Goal: Task Accomplishment & Management: Use online tool/utility

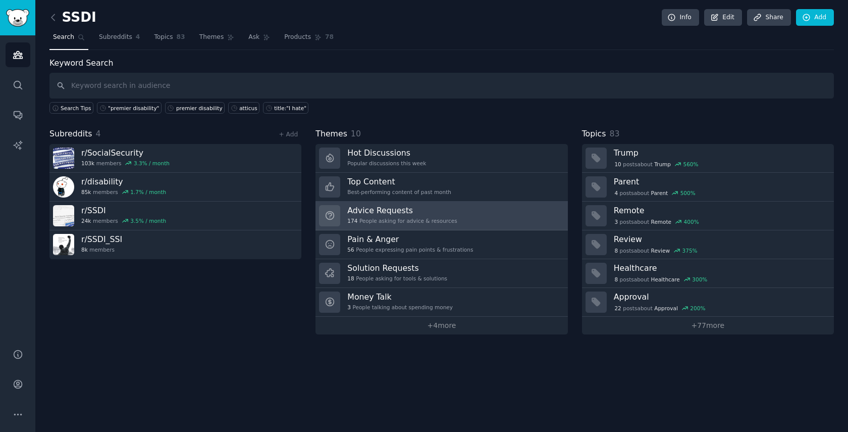
click at [469, 217] on link "Advice Requests 174 People asking for advice & resources" at bounding box center [442, 215] width 252 height 29
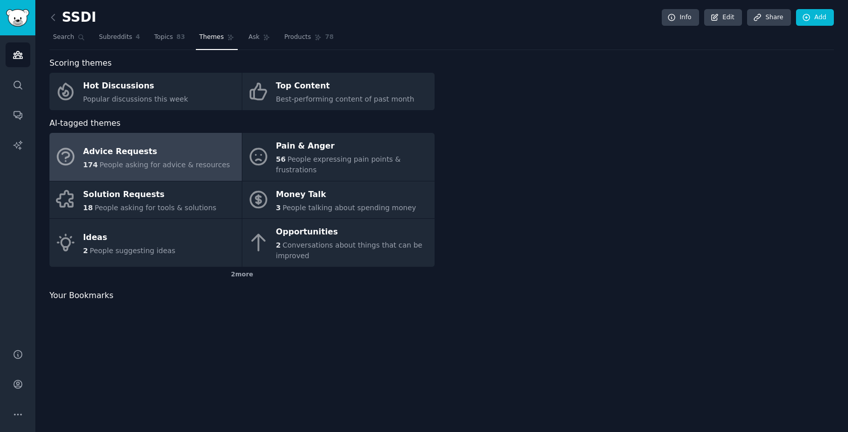
click at [469, 217] on div at bounding box center [641, 142] width 385 height 170
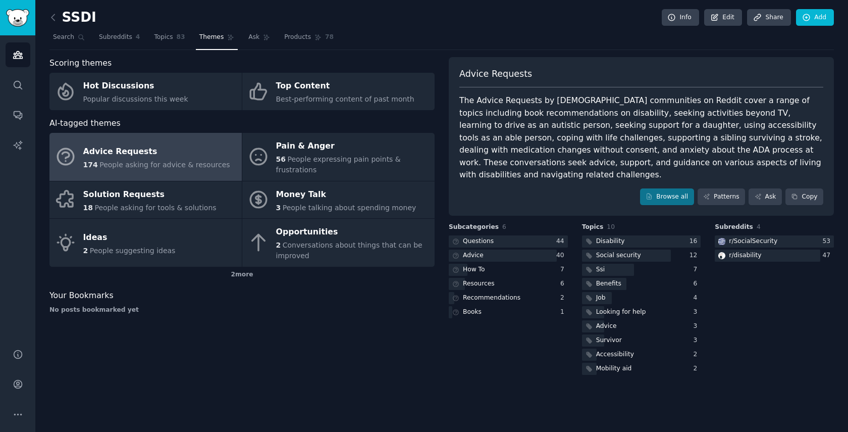
click at [654, 75] on div "Advice Requests" at bounding box center [641, 78] width 364 height 20
click at [161, 38] on span "Topics" at bounding box center [163, 37] width 19 height 9
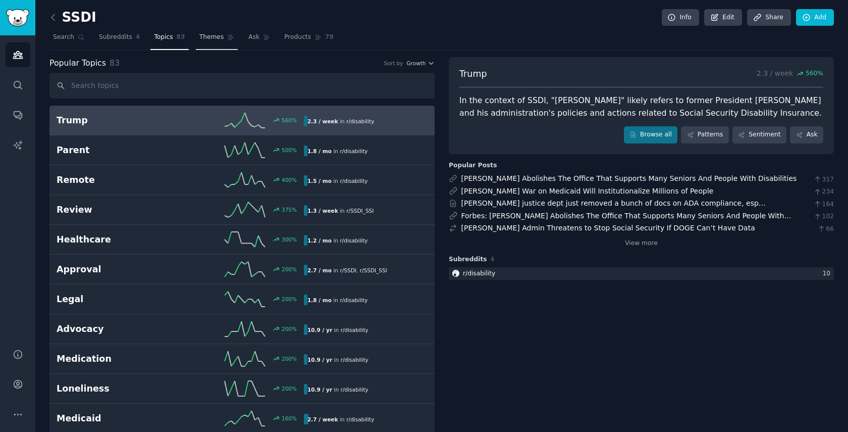
click at [210, 36] on span "Themes" at bounding box center [211, 37] width 25 height 9
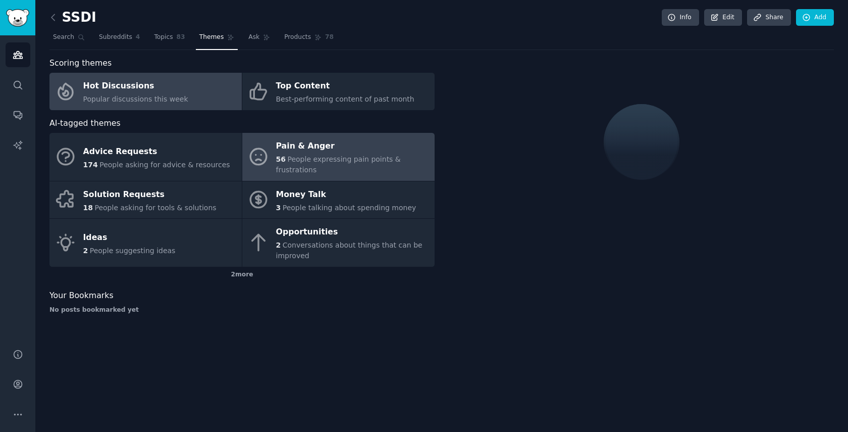
click at [332, 159] on span "People expressing pain points & frustrations" at bounding box center [338, 164] width 125 height 19
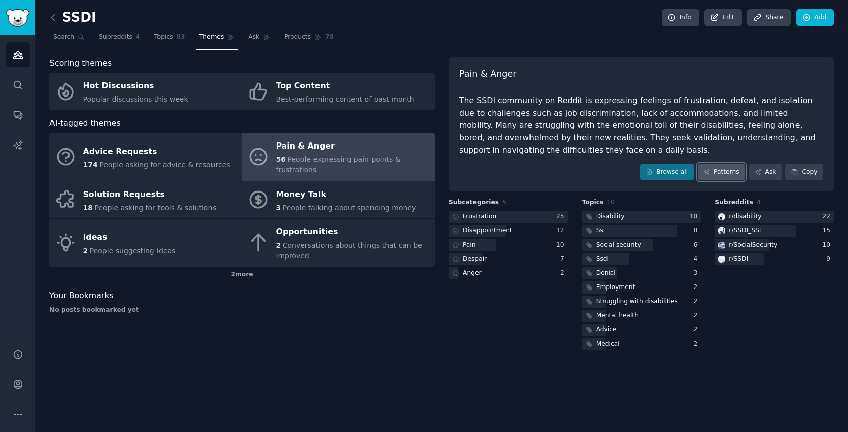
click at [720, 170] on link "Patterns" at bounding box center [721, 172] width 47 height 17
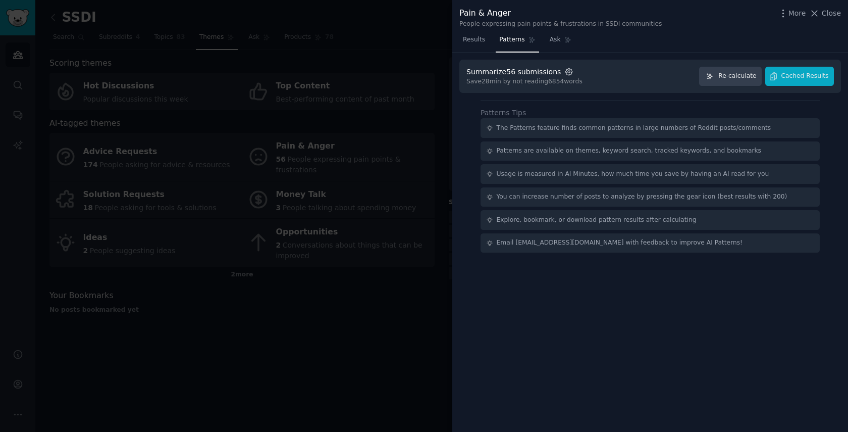
click at [564, 71] on icon "button" at bounding box center [568, 71] width 9 height 9
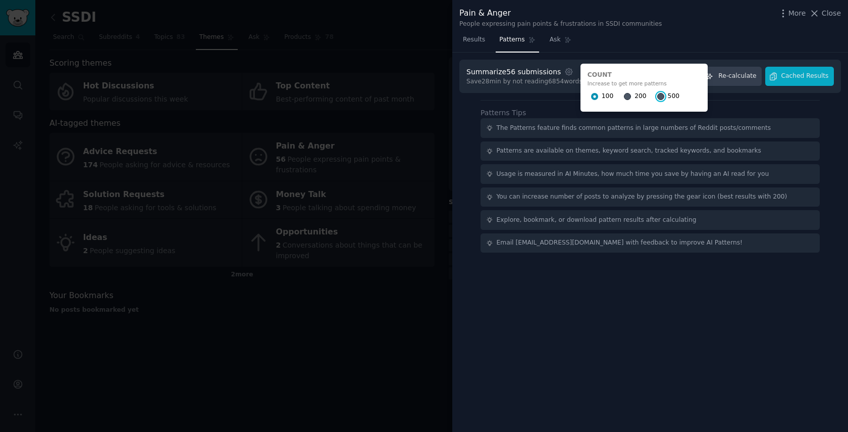
click at [657, 96] on input "500" at bounding box center [660, 96] width 7 height 7
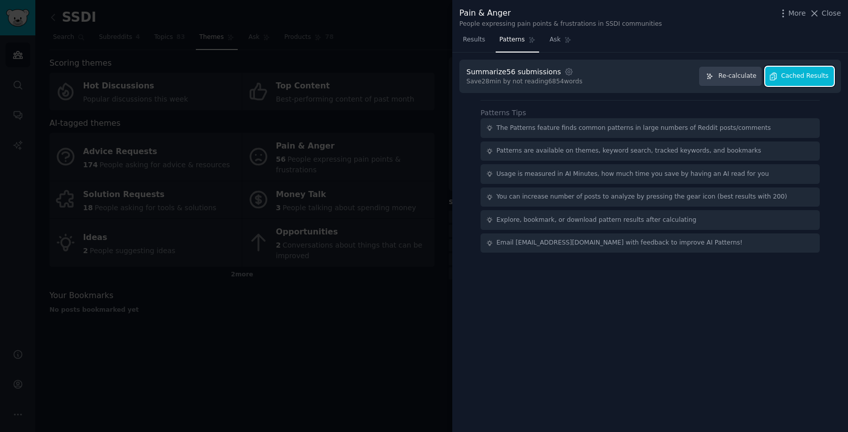
click at [793, 80] on span "Cached Results" at bounding box center [805, 76] width 47 height 9
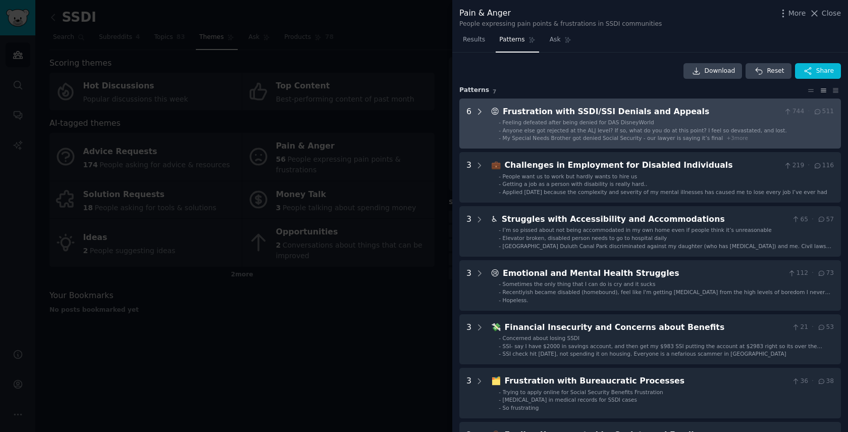
click at [478, 110] on icon at bounding box center [479, 111] width 9 height 9
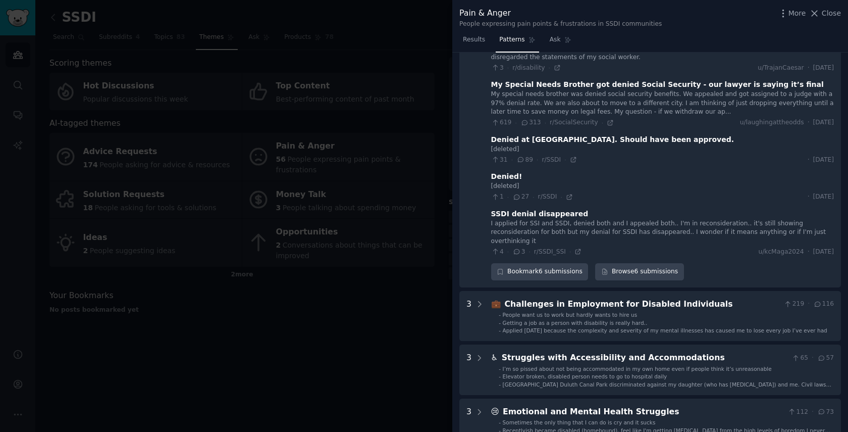
scroll to position [169, 0]
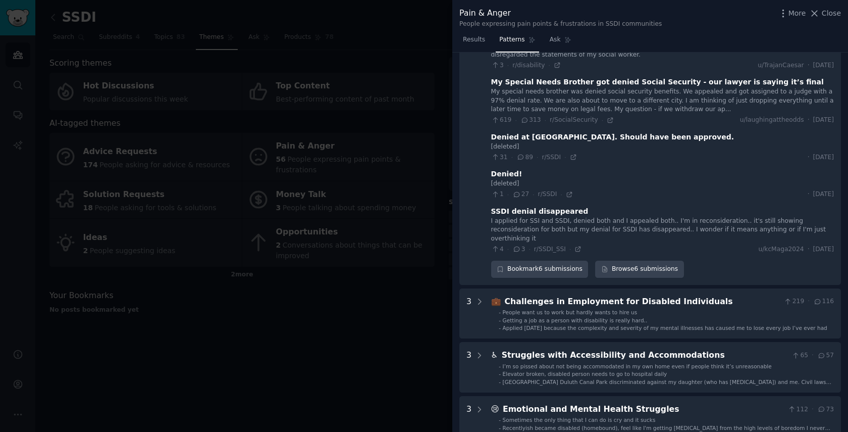
click at [630, 106] on div "My special needs brother was denied social security benefits. We appealed and g…" at bounding box center [662, 100] width 343 height 27
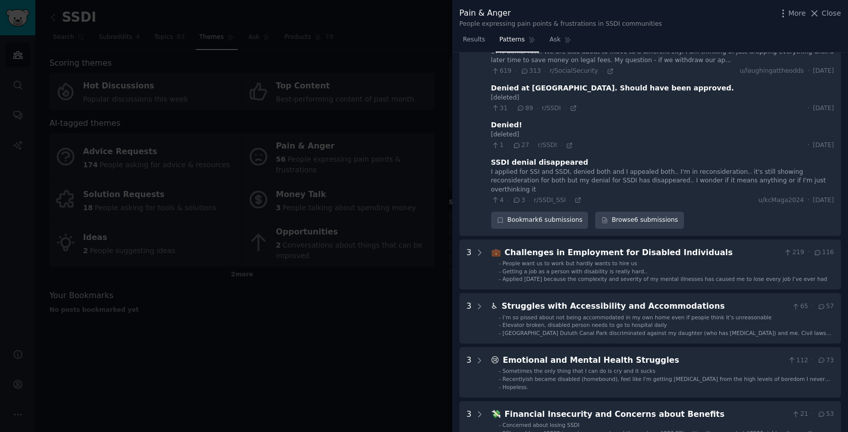
scroll to position [219, 0]
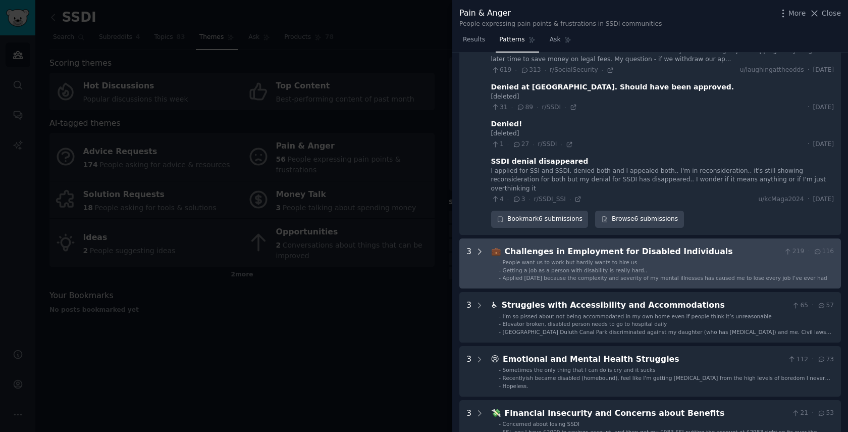
click at [477, 247] on icon at bounding box center [479, 251] width 9 height 9
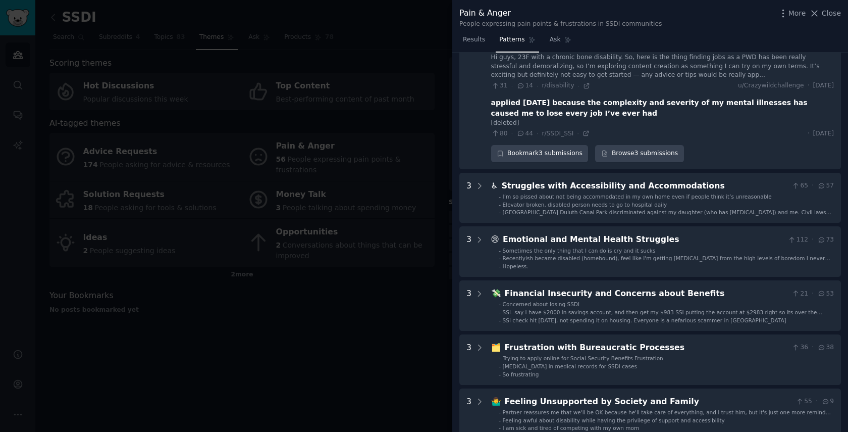
scroll to position [489, 0]
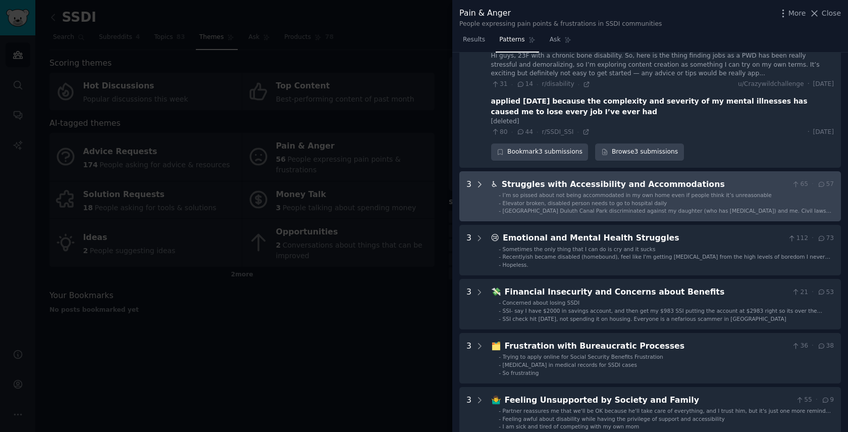
click at [475, 180] on icon at bounding box center [479, 184] width 9 height 9
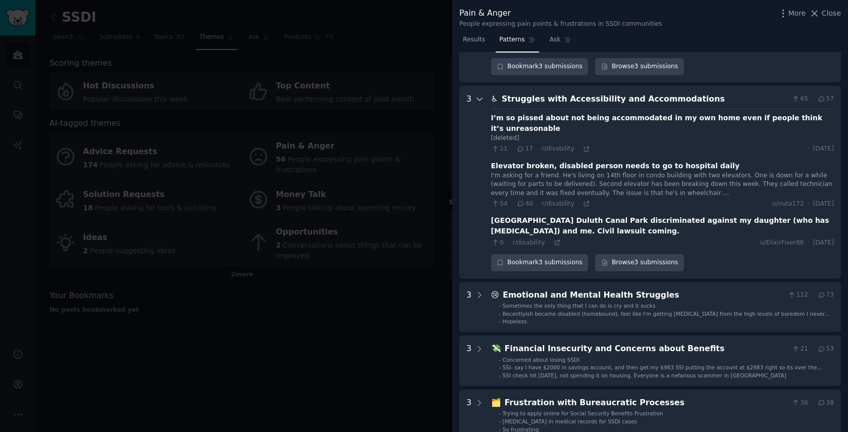
scroll to position [598, 0]
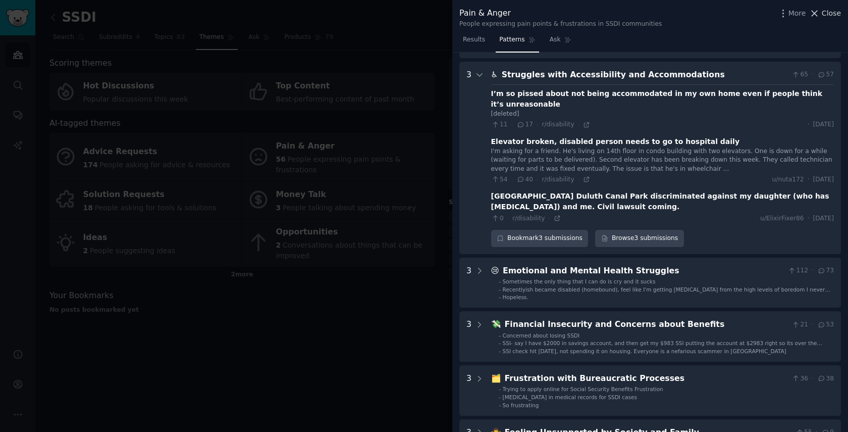
click at [822, 13] on span "Close" at bounding box center [831, 13] width 19 height 11
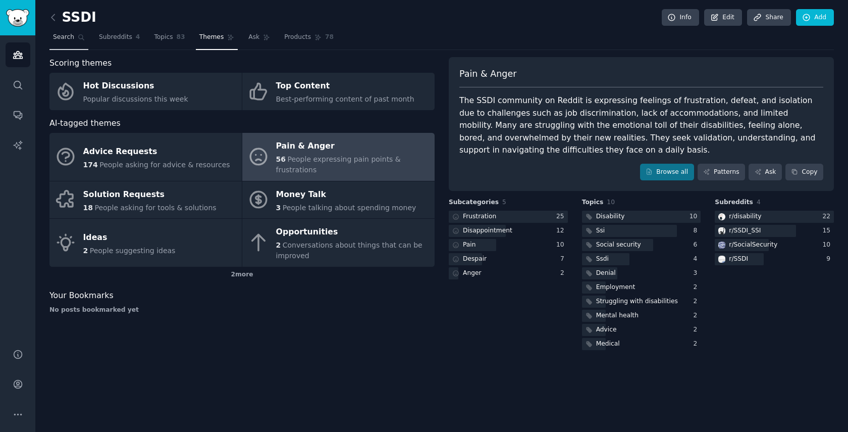
click at [70, 36] on span "Search" at bounding box center [63, 37] width 21 height 9
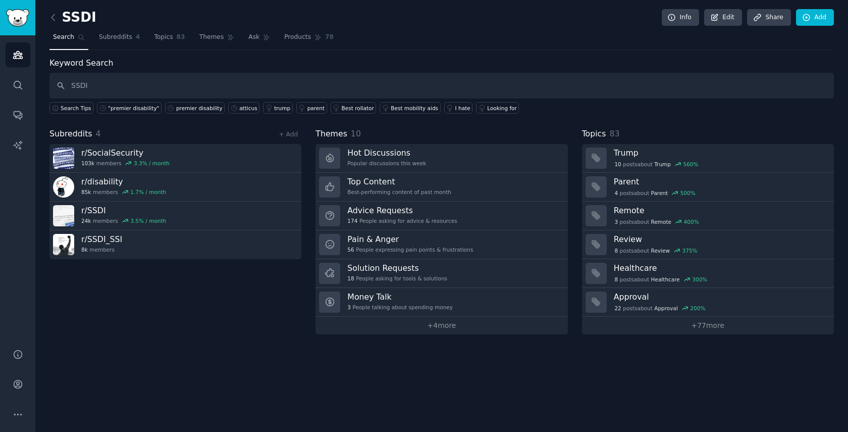
type input "SSDI"
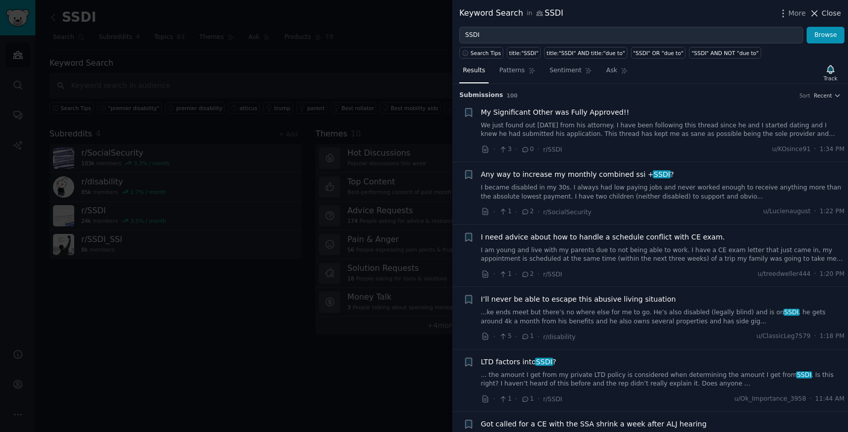
click at [829, 14] on span "Close" at bounding box center [831, 13] width 19 height 11
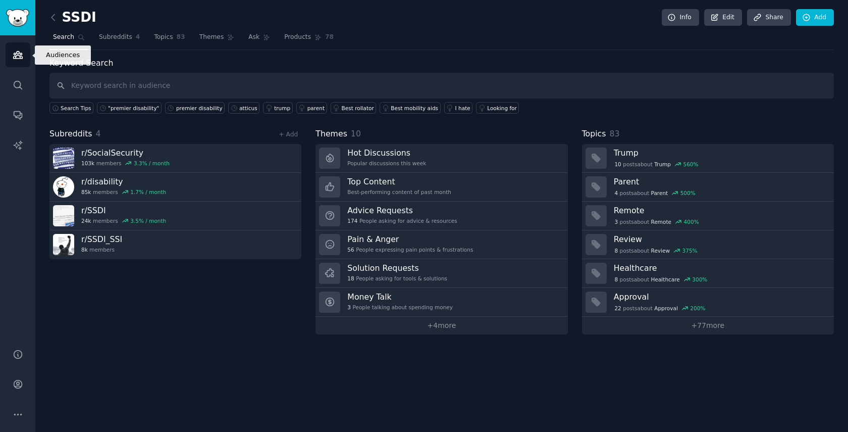
click at [11, 54] on link "Audiences" at bounding box center [18, 54] width 25 height 25
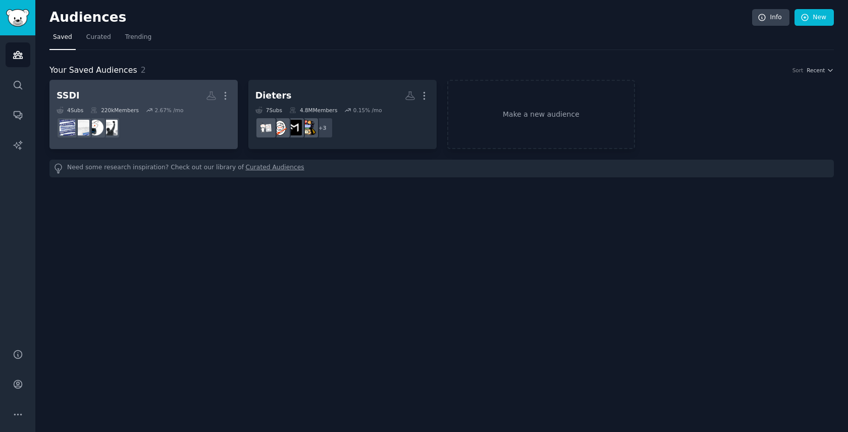
click at [138, 97] on h2 "SSDI More" at bounding box center [144, 96] width 174 height 18
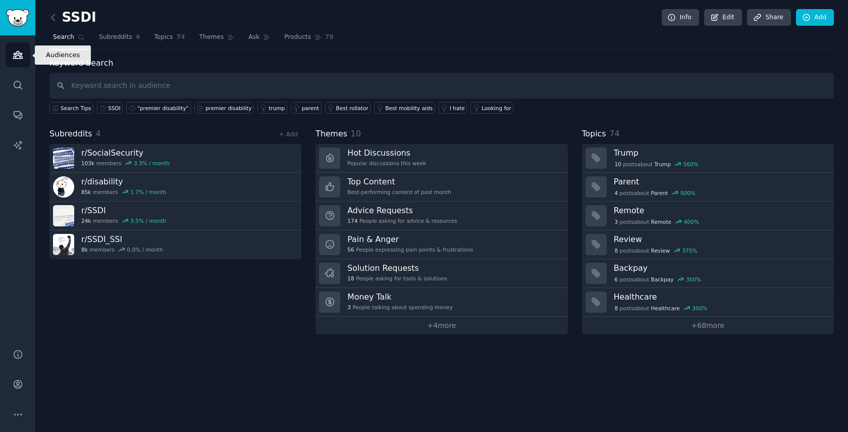
click at [19, 52] on icon "Sidebar" at bounding box center [17, 54] width 9 height 7
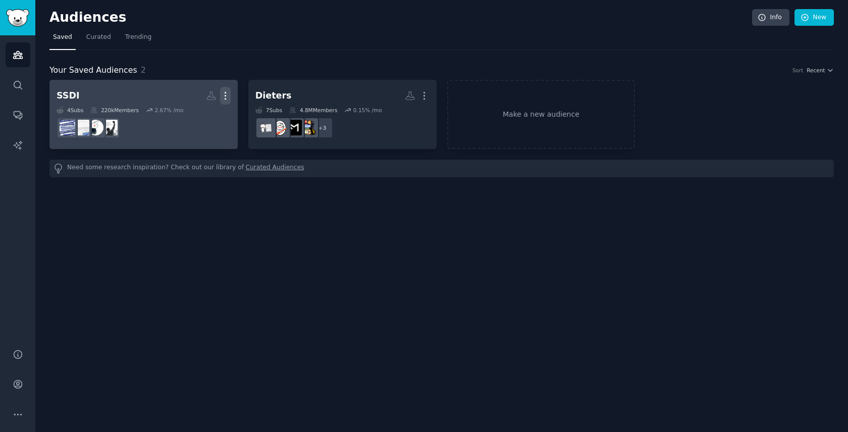
click at [226, 95] on icon "button" at bounding box center [225, 95] width 11 height 11
click at [154, 91] on h2 "SSDI Custom Audience More View Delete" at bounding box center [144, 96] width 174 height 18
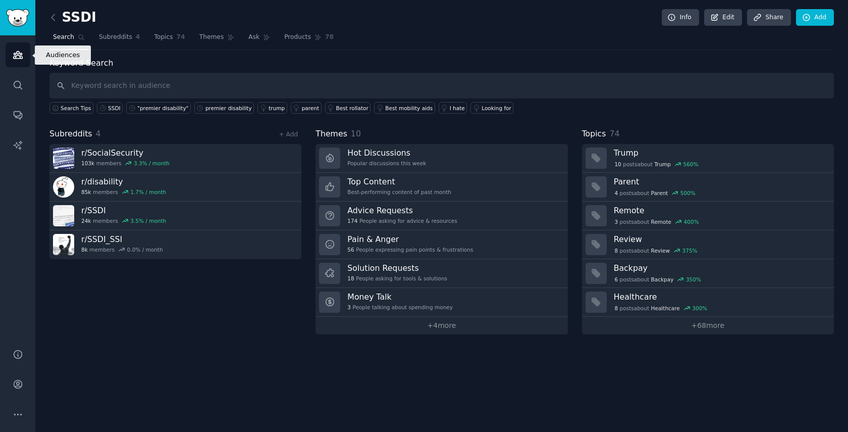
click at [20, 56] on icon "Sidebar" at bounding box center [17, 54] width 9 height 7
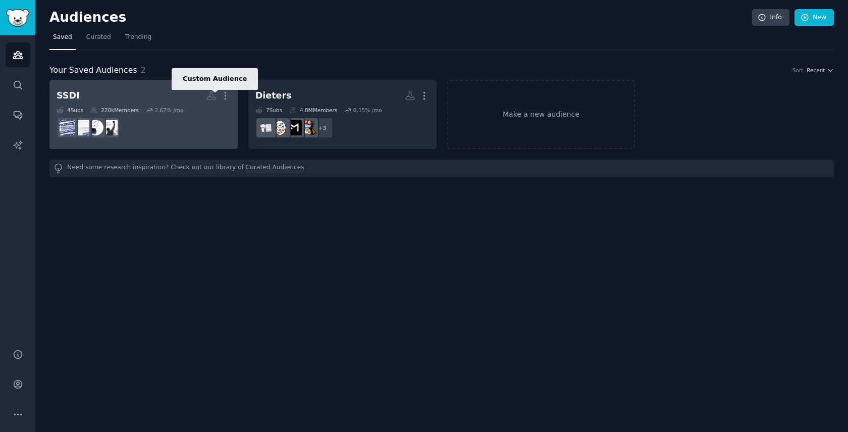
click at [208, 97] on icon at bounding box center [211, 95] width 11 height 11
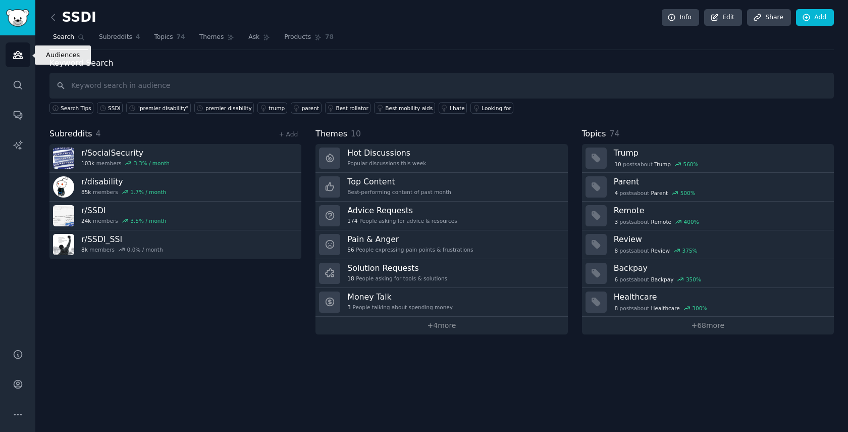
click at [16, 53] on icon "Sidebar" at bounding box center [18, 54] width 11 height 11
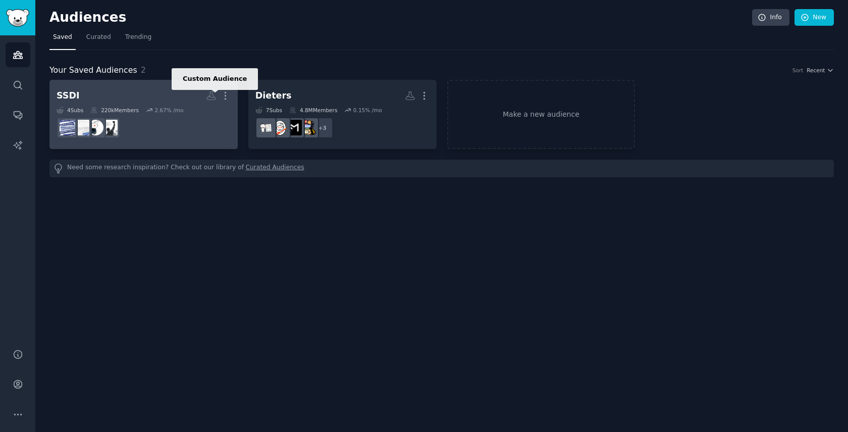
click at [211, 96] on icon at bounding box center [211, 95] width 11 height 11
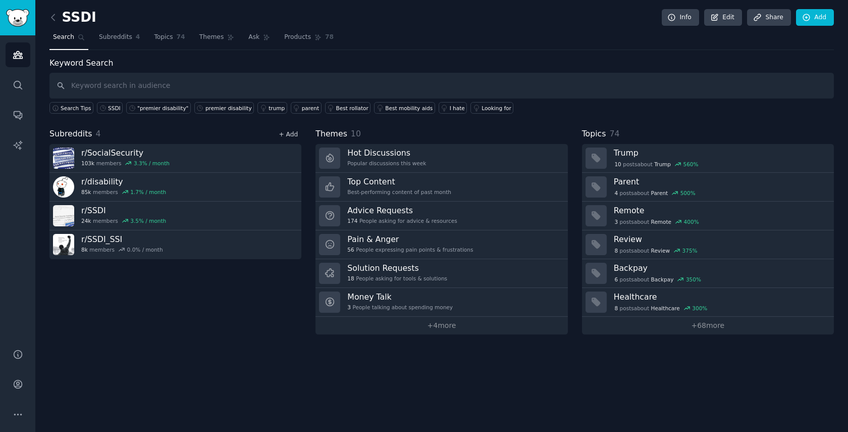
click at [296, 137] on link "+ Add" at bounding box center [288, 134] width 19 height 7
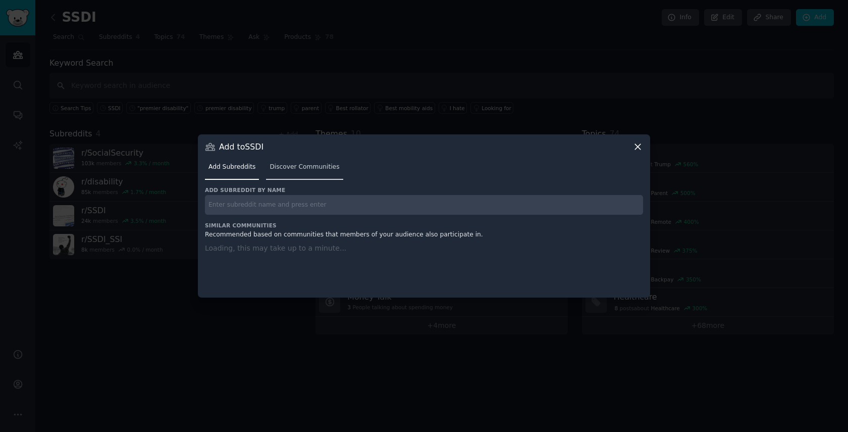
click at [295, 168] on span "Discover Communities" at bounding box center [305, 167] width 70 height 9
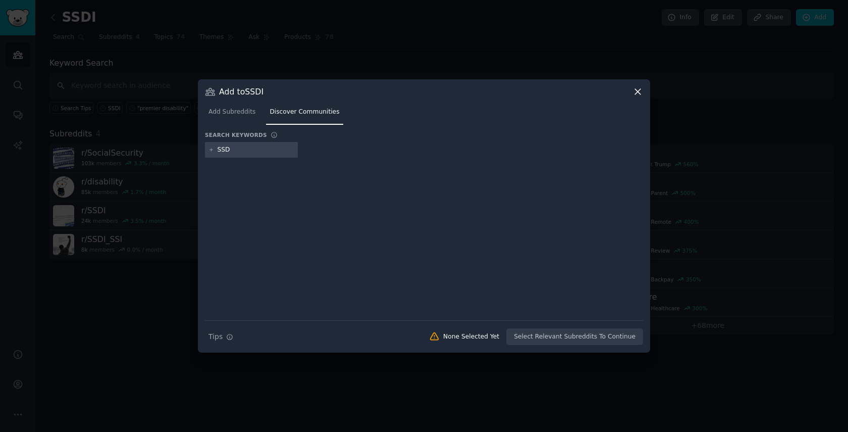
type input "SSDI"
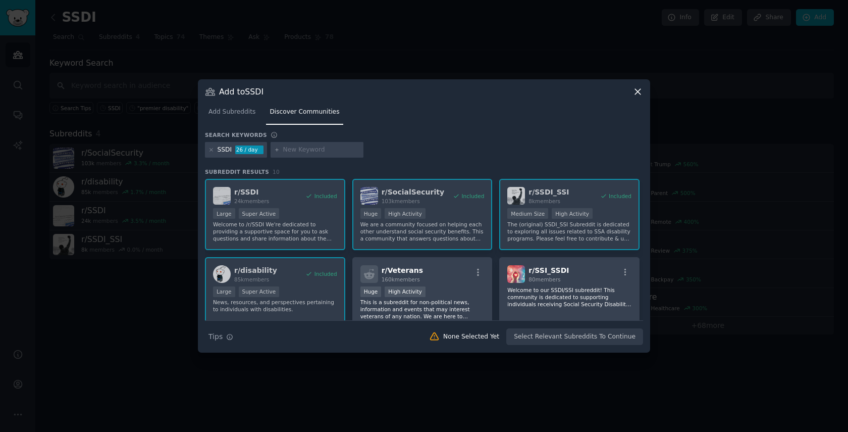
click at [417, 219] on div "r/ SSDI 24k members Included Large Super Active Welcome to /r/SSDI We're dedica…" at bounding box center [424, 331] width 438 height 305
click at [469, 200] on div "r/ SSDI 24k members Included Large Super Active Welcome to /r/SSDI We're dedica…" at bounding box center [424, 331] width 438 height 305
click at [483, 217] on div "r/ SSDI 24k members Included Large Super Active Welcome to /r/SSDI We're dedica…" at bounding box center [424, 331] width 438 height 305
click at [314, 153] on input "text" at bounding box center [321, 149] width 77 height 9
type input "social security disability insurance"
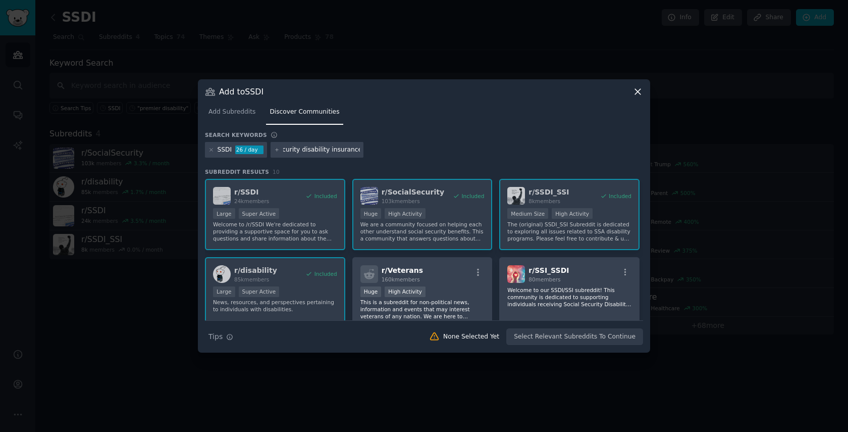
scroll to position [0, 31]
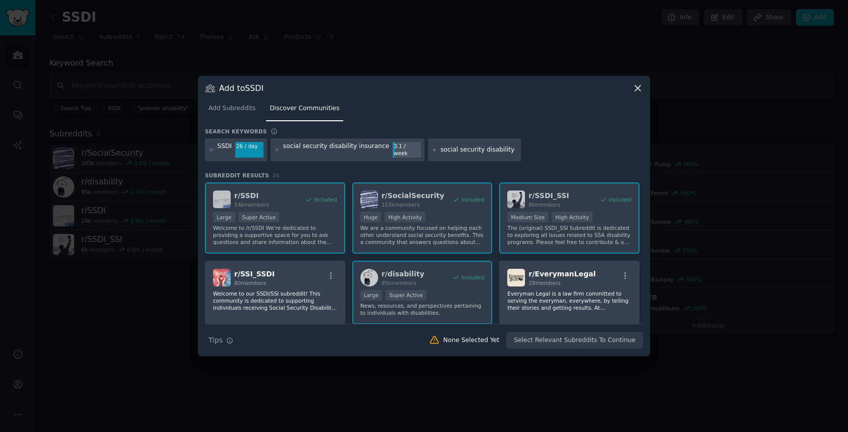
type input "social security disability"
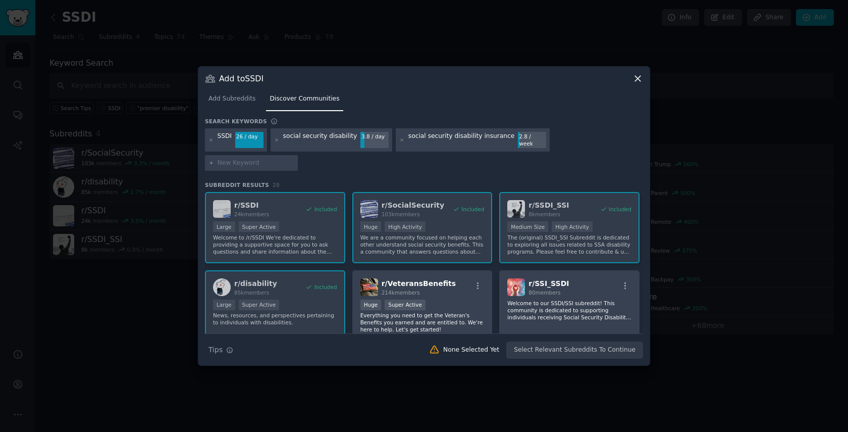
click at [449, 234] on div "r/ SSDI 24k members Included Large Super Active Welcome to /r/SSDI We're dedica…" at bounding box center [424, 341] width 438 height 298
click at [246, 104] on span "Add Subreddits" at bounding box center [232, 98] width 47 height 9
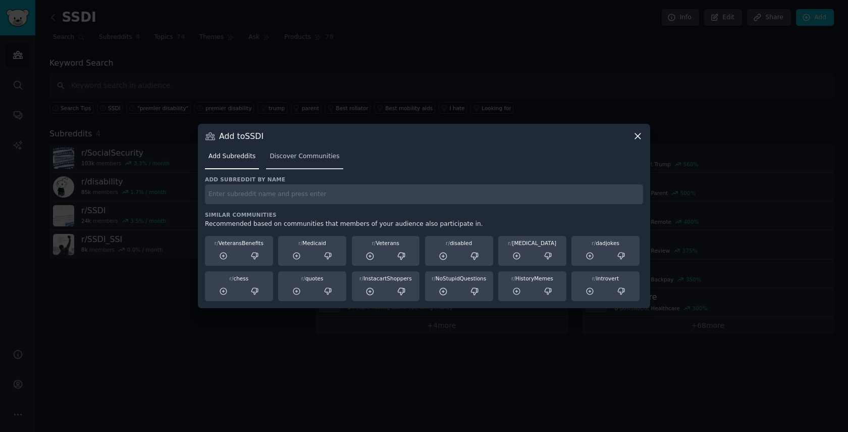
click at [294, 156] on span "Discover Communities" at bounding box center [305, 156] width 70 height 9
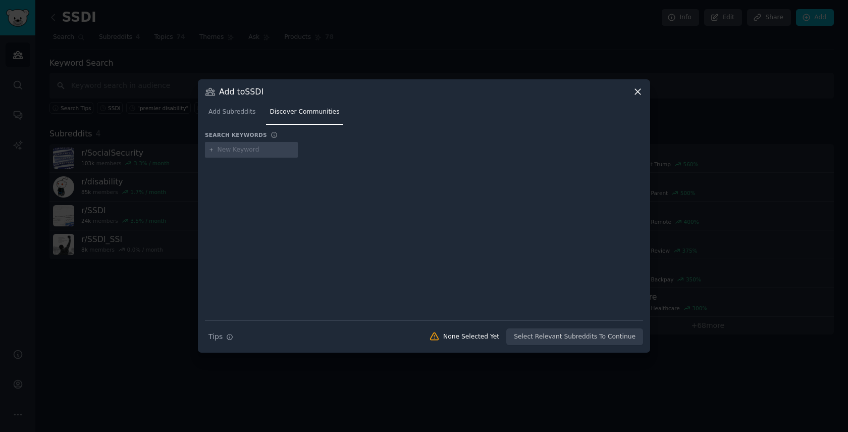
click at [267, 148] on input "text" at bounding box center [256, 149] width 77 height 9
type input "ssdi"
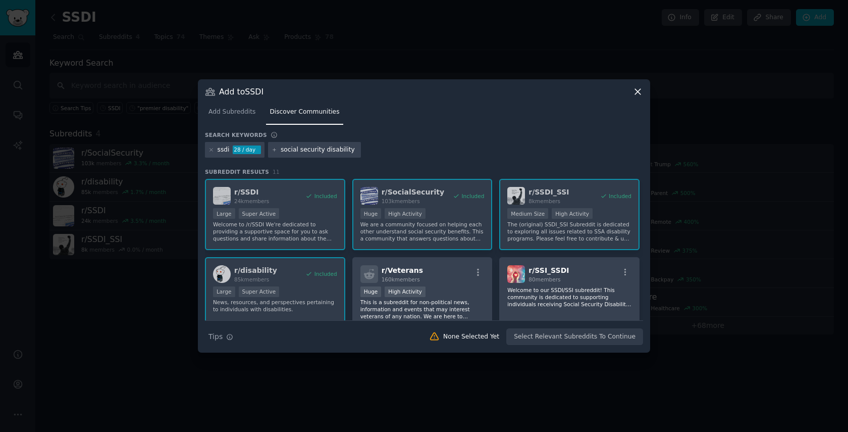
type input "social security disability"
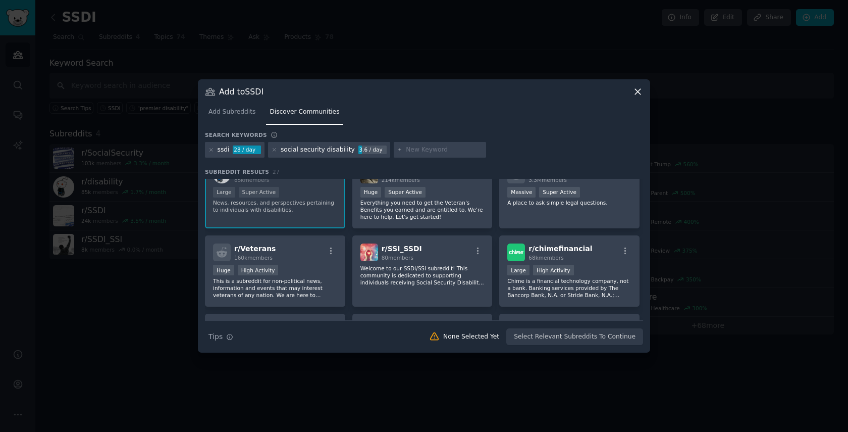
scroll to position [55, 0]
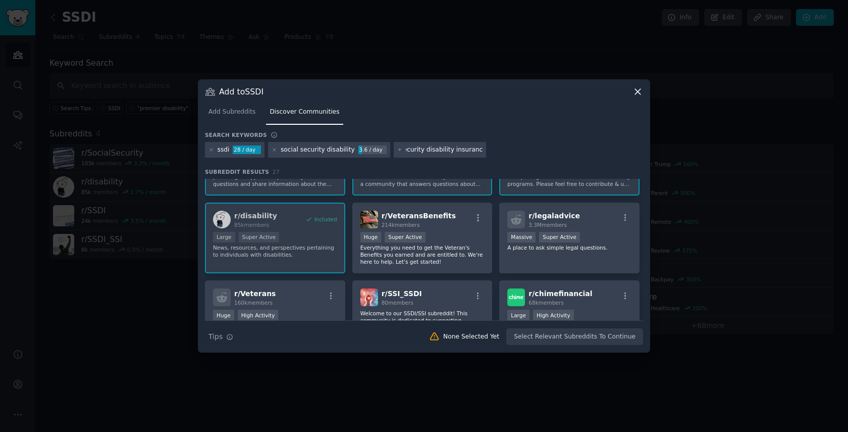
type input "social security disability insurance"
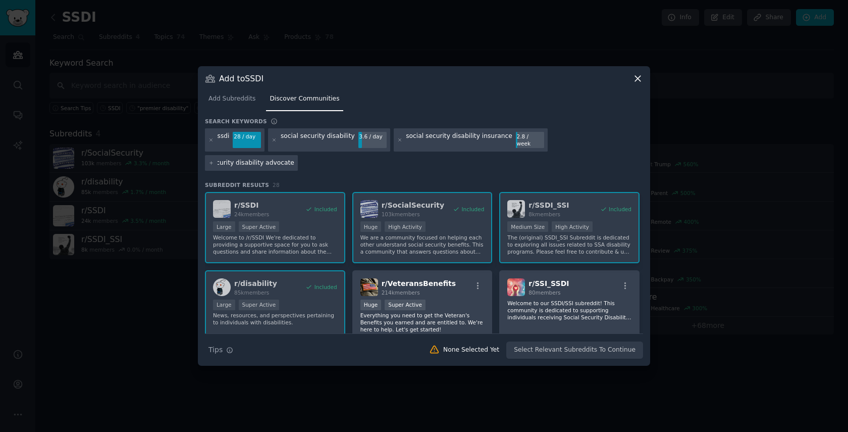
type input "social security disability advocates"
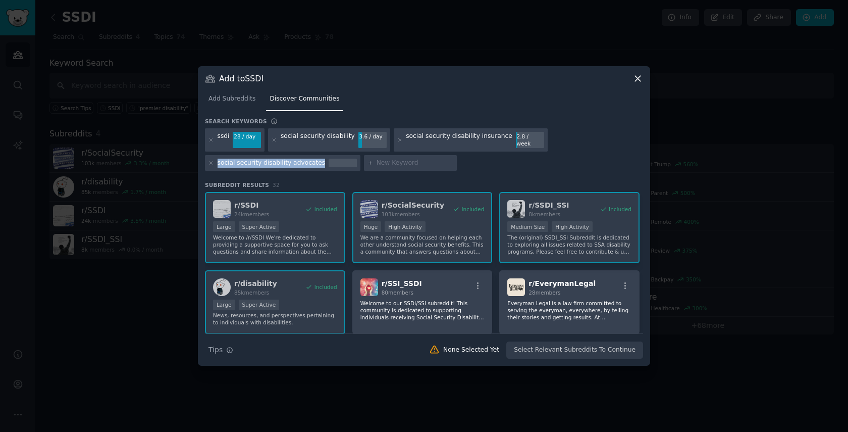
drag, startPoint x: 319, startPoint y: 158, endPoint x: 217, endPoint y: 159, distance: 101.5
click at [217, 159] on div "social security disability advocates" at bounding box center [283, 163] width 156 height 16
copy div "social security disability advocates"
click at [386, 160] on input "text" at bounding box center [415, 163] width 77 height 9
paste input "social security disability advocates"
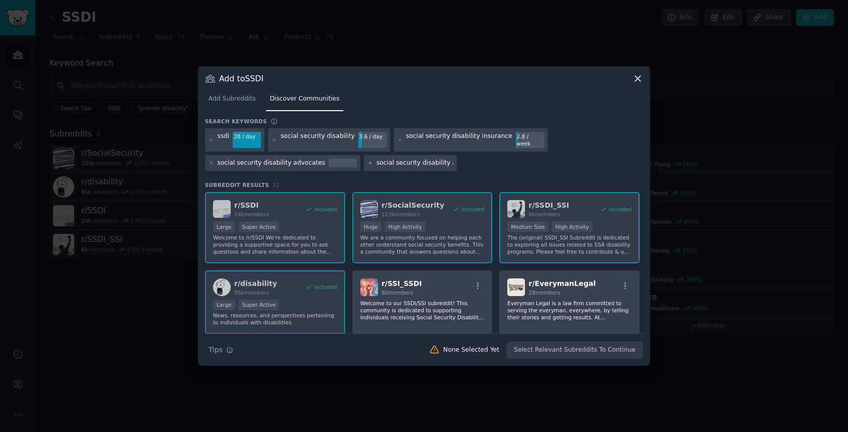
scroll to position [0, 32]
type input "social security disability advocacy"
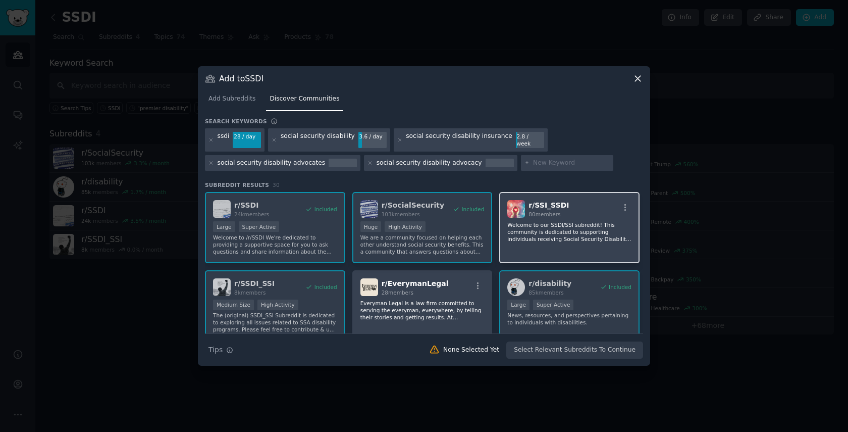
click at [575, 233] on p "Welcome to our SSDI/SSI subreddit! This community is dedicated to supporting in…" at bounding box center [569, 231] width 124 height 21
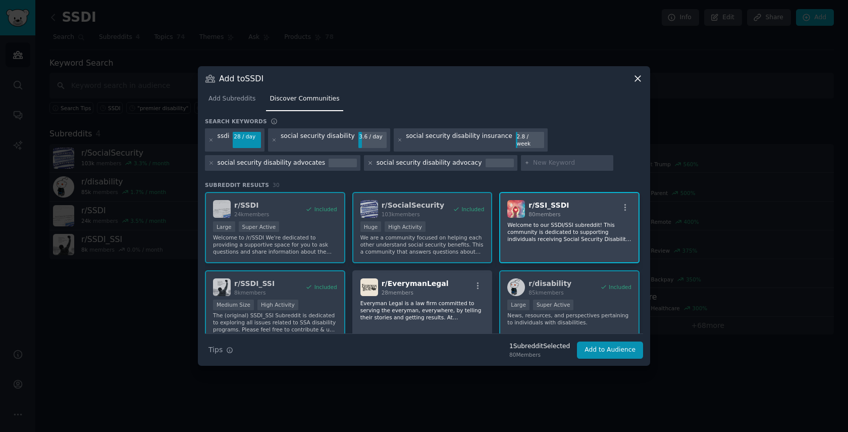
click at [368, 160] on icon at bounding box center [371, 163] width 6 height 6
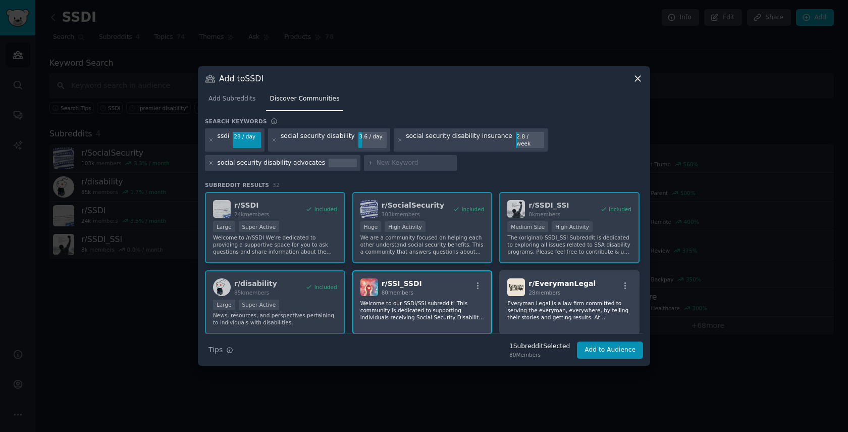
click at [213, 160] on icon at bounding box center [212, 163] width 6 height 6
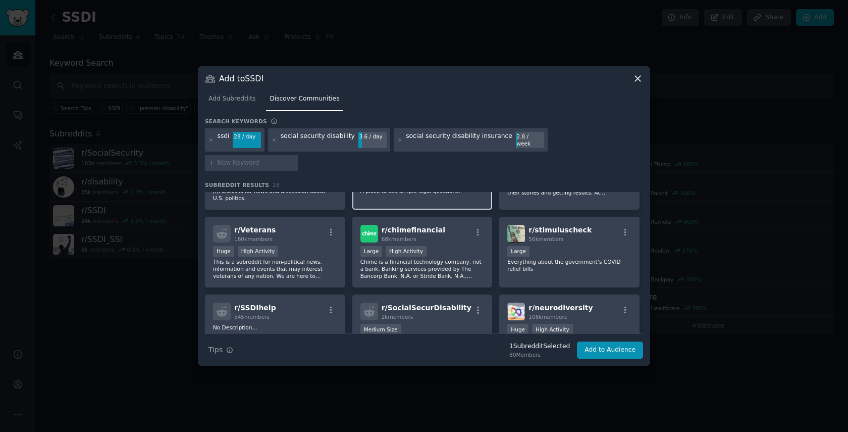
scroll to position [227, 0]
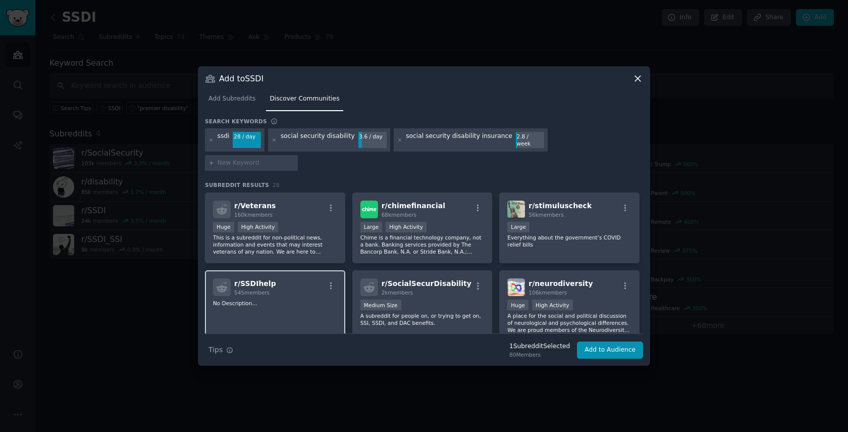
click at [299, 278] on div "r/ SSDIhelp 545 members" at bounding box center [275, 287] width 124 height 18
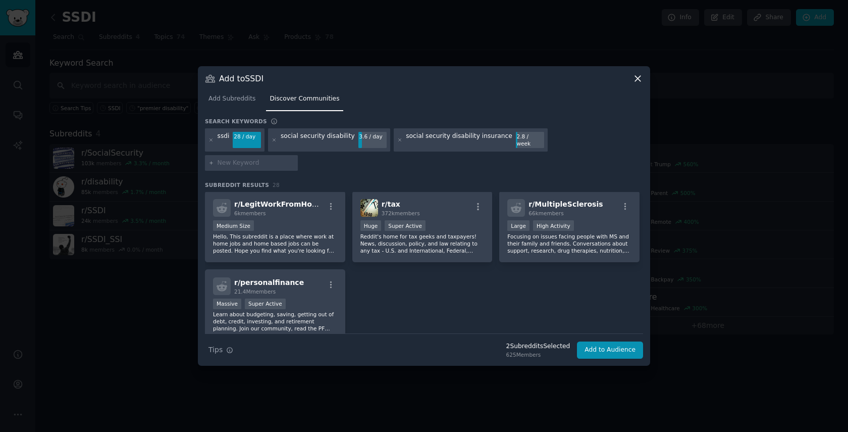
scroll to position [660, 0]
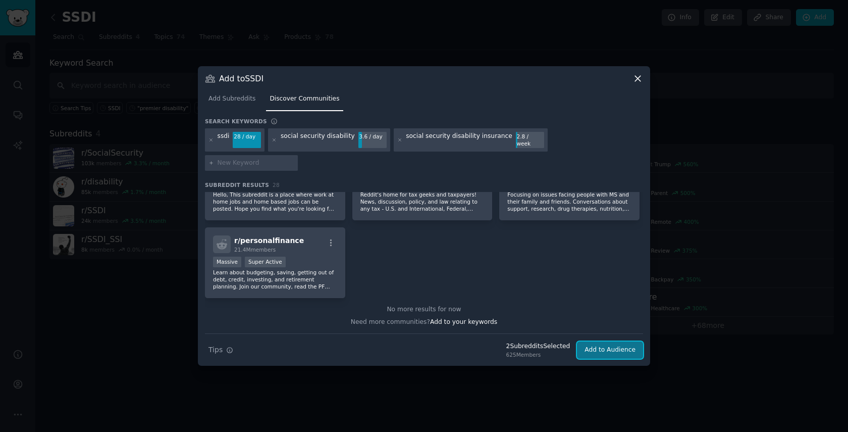
click at [613, 341] on button "Add to Audience" at bounding box center [610, 349] width 66 height 17
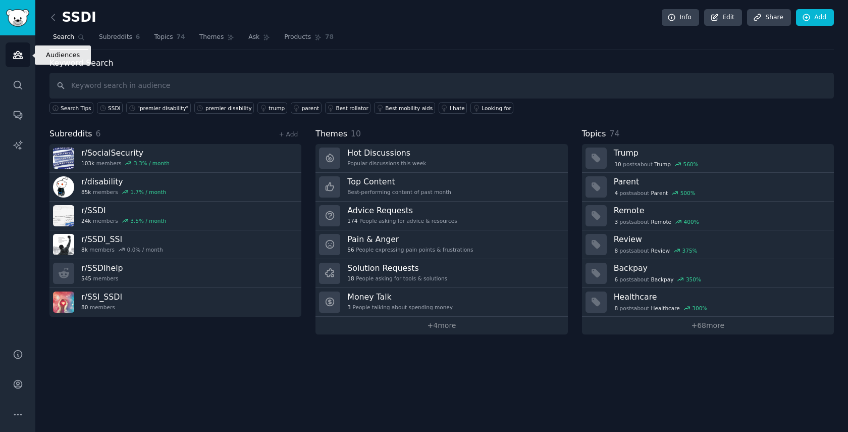
click at [16, 55] on icon "Sidebar" at bounding box center [17, 54] width 9 height 7
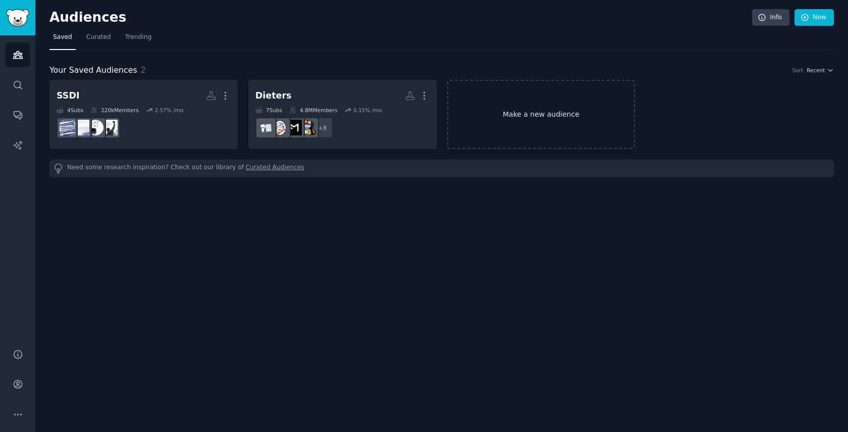
click at [545, 113] on link "Make a new audience" at bounding box center [541, 114] width 188 height 69
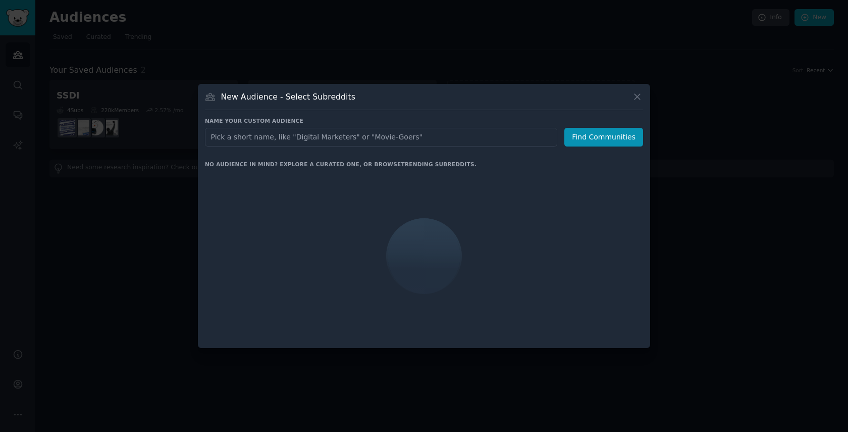
click at [453, 139] on input "text" at bounding box center [381, 137] width 352 height 19
type input "SSDI Providers"
click button "Find Communities" at bounding box center [603, 137] width 79 height 19
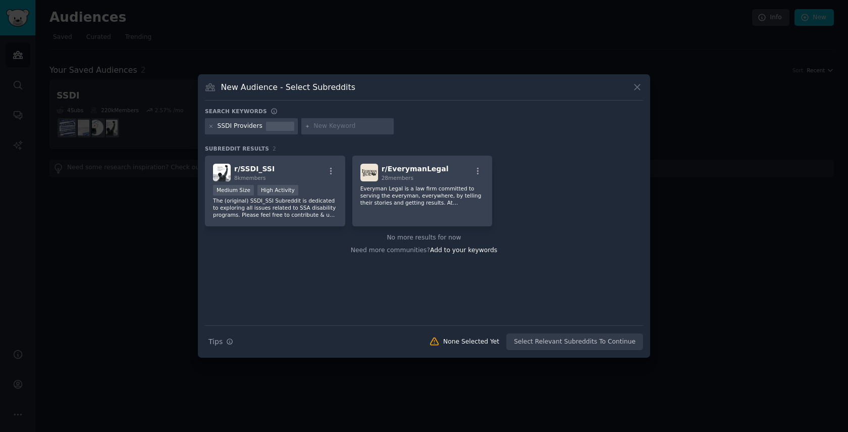
click at [319, 129] on input "text" at bounding box center [352, 126] width 77 height 9
type input "Atticus"
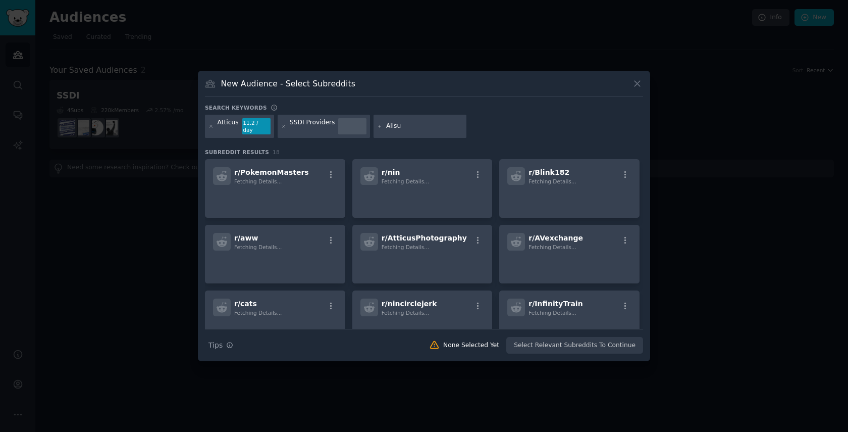
type input "[PERSON_NAME]"
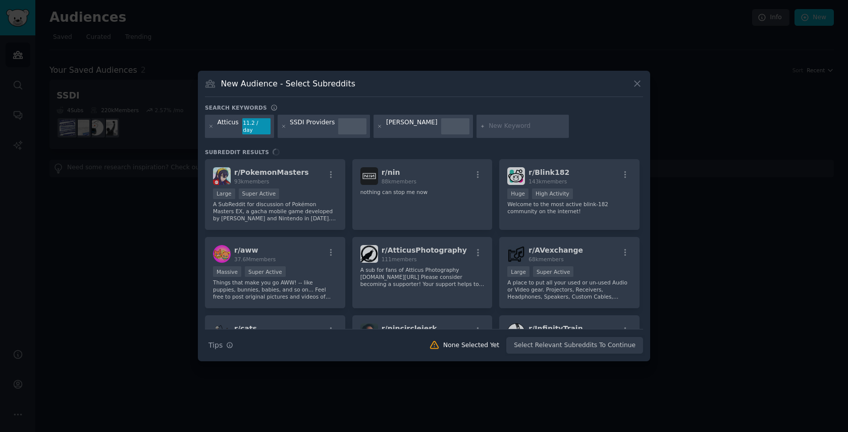
click at [285, 128] on div "SSDI Providers" at bounding box center [324, 126] width 93 height 23
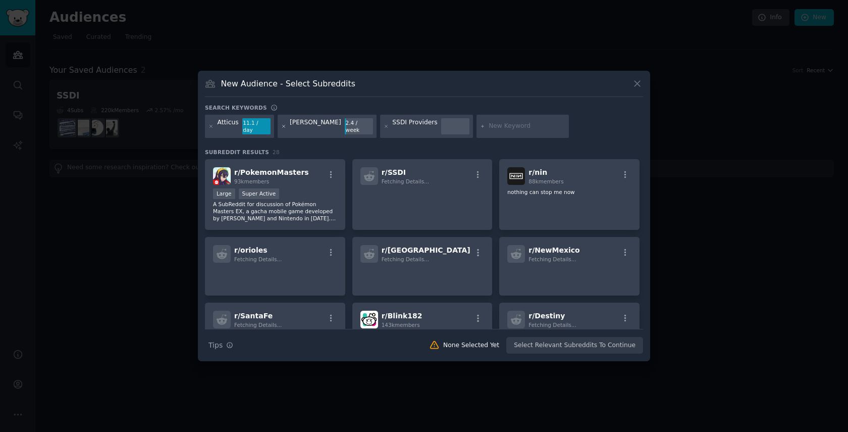
click at [283, 127] on icon at bounding box center [284, 127] width 6 height 6
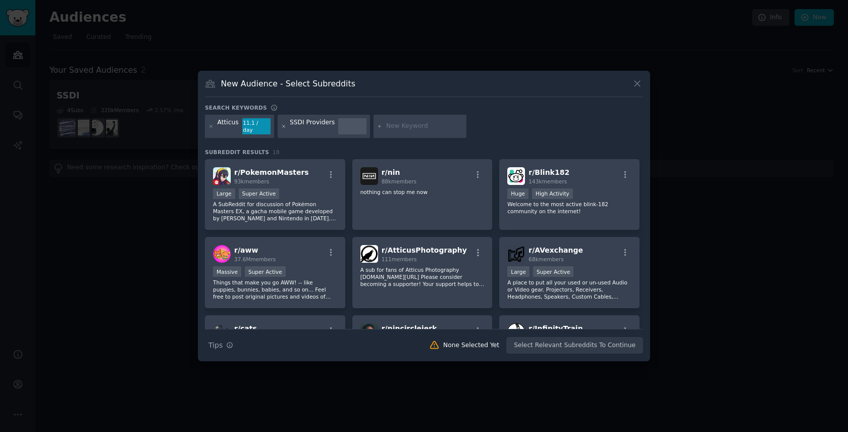
click at [284, 126] on icon at bounding box center [284, 127] width 6 height 6
click at [308, 126] on input "text" at bounding box center [328, 126] width 77 height 9
type input "[PERSON_NAME]"
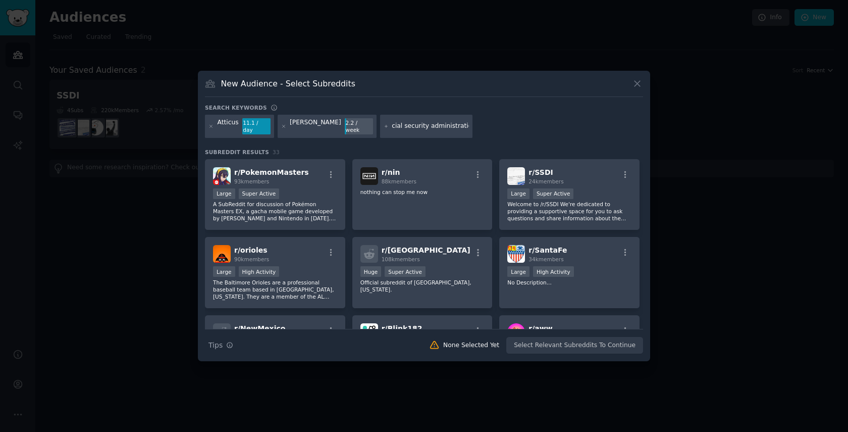
type input "social security administration"
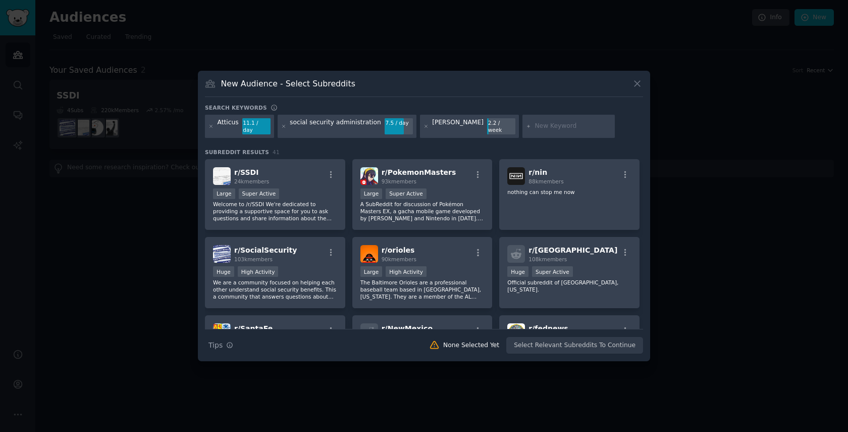
click at [535, 123] on input "text" at bounding box center [573, 126] width 77 height 9
type input "[DOMAIN_NAME]"
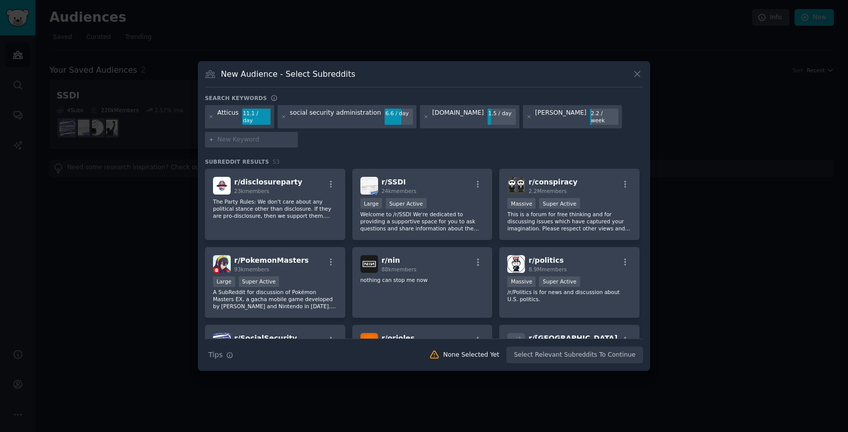
paste input "[DOMAIN_NAME]"
click at [326, 137] on div "Atticus 11.1 / day social security administration 6.6 / day [DOMAIN_NAME] 1.5 /…" at bounding box center [424, 128] width 438 height 46
click at [330, 136] on div "Atticus 11.1 / day social security administration 6.6 / day [DOMAIN_NAME] 1.5 /…" at bounding box center [424, 128] width 438 height 46
click at [278, 137] on input "[DOMAIN_NAME]" at bounding box center [256, 139] width 77 height 9
type input "accessiahealth"
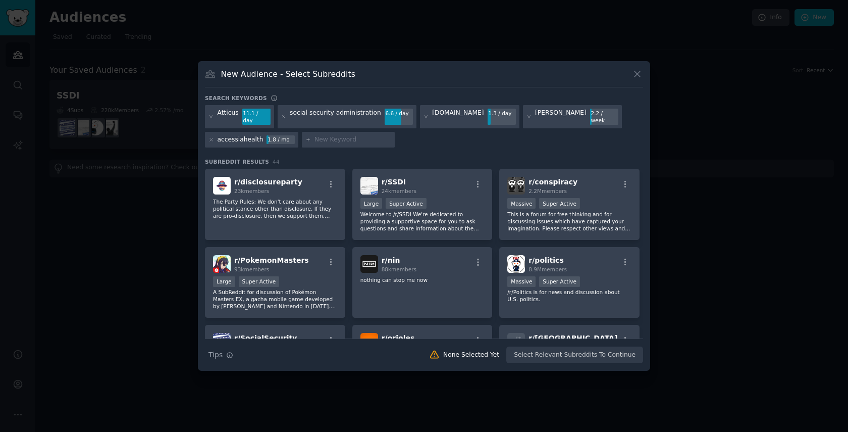
click at [568, 354] on div "Search Tips Tips None Selected Yet Select Relevant Subreddits To Continue" at bounding box center [424, 350] width 438 height 25
click at [578, 353] on div "Search Tips Tips None Selected Yet Select Relevant Subreddits To Continue" at bounding box center [424, 350] width 438 height 25
click at [450, 202] on div ">= 95th percentile for submissions / day Large Super Active" at bounding box center [422, 204] width 124 height 13
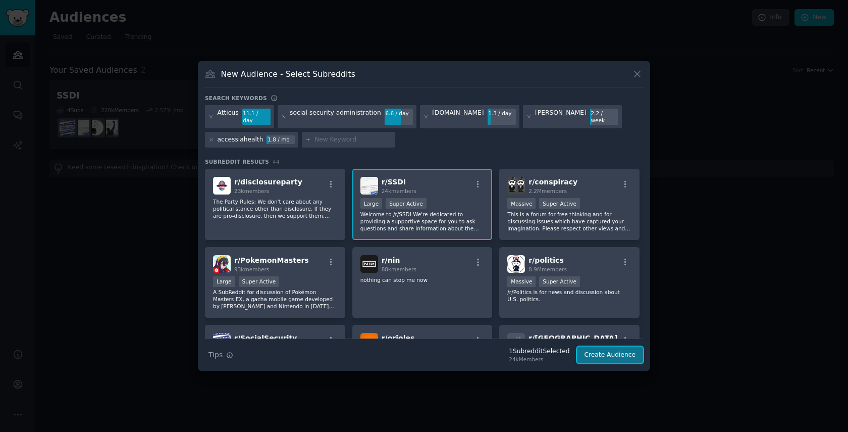
click at [608, 353] on button "Create Audience" at bounding box center [610, 354] width 67 height 17
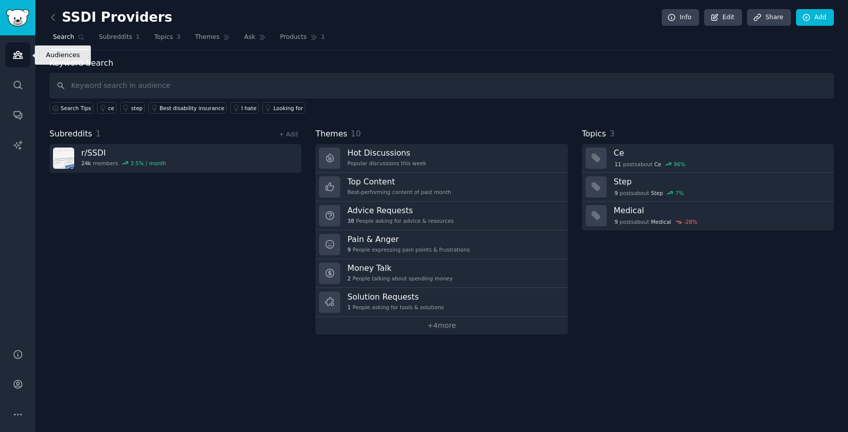
click at [17, 60] on link "Audiences" at bounding box center [18, 54] width 25 height 25
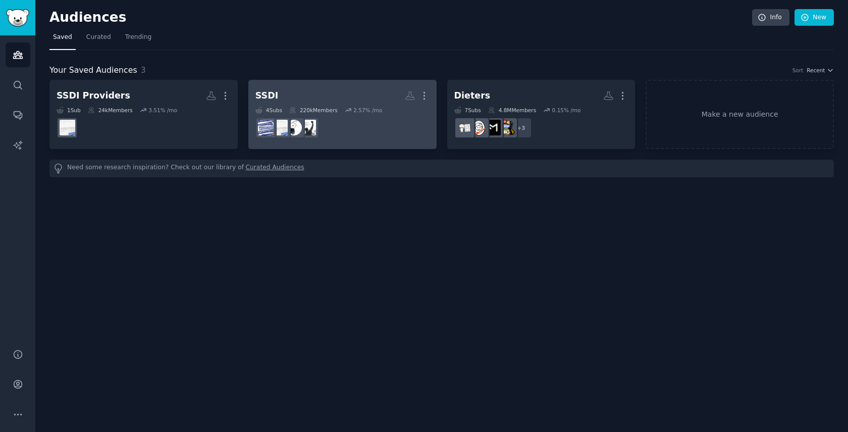
click at [279, 90] on h2 "SSDI More" at bounding box center [342, 96] width 174 height 18
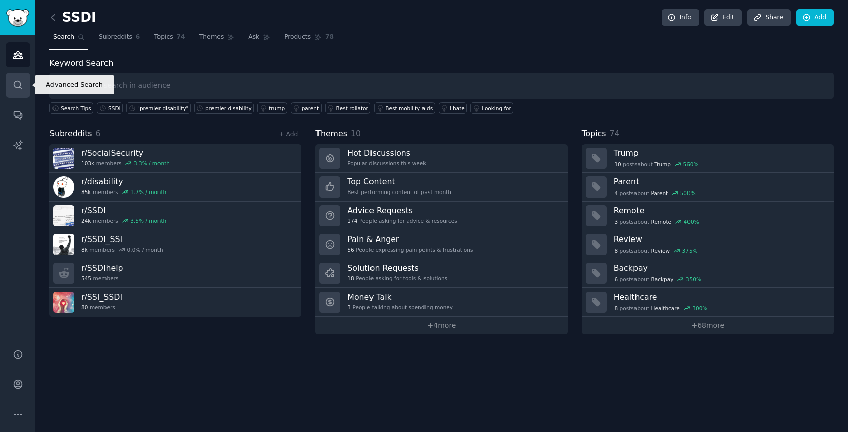
click at [17, 87] on icon "Sidebar" at bounding box center [18, 85] width 11 height 11
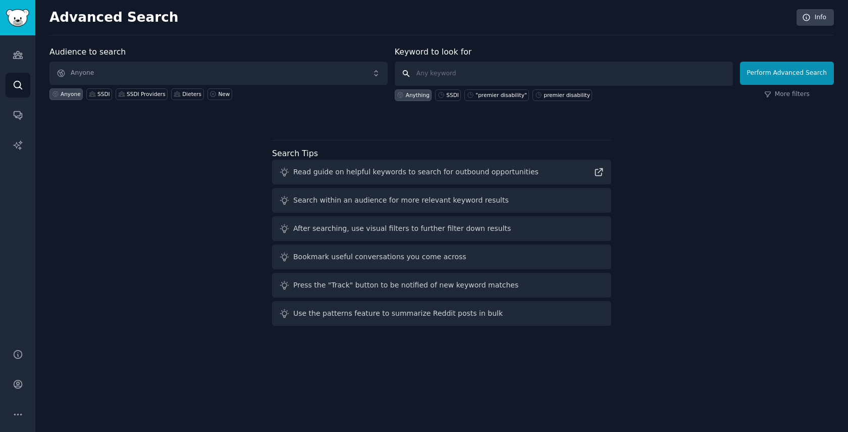
click at [429, 73] on input "text" at bounding box center [564, 74] width 338 height 24
type input "SSDI"
click button "Perform Advanced Search" at bounding box center [787, 73] width 94 height 23
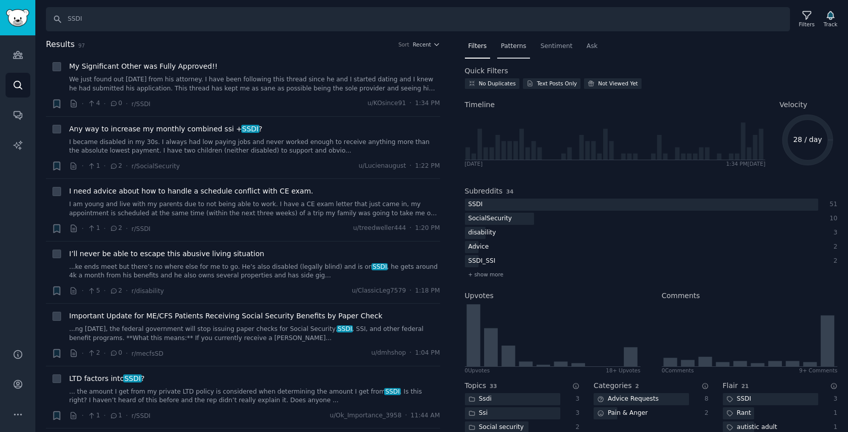
click at [509, 44] on span "Patterns" at bounding box center [513, 46] width 25 height 9
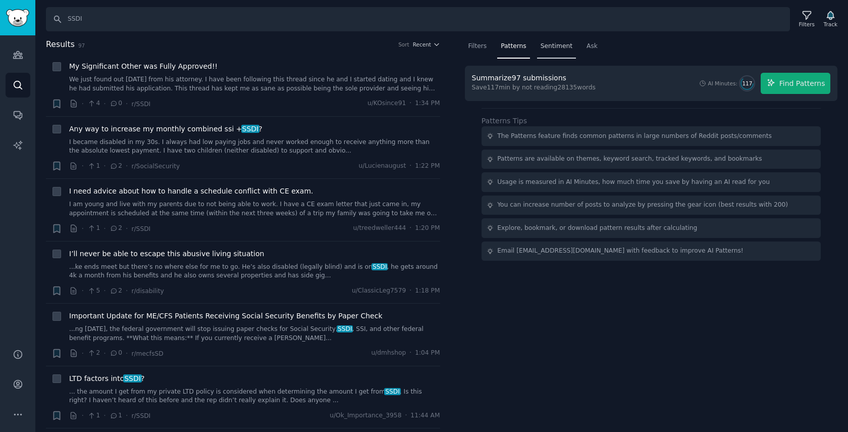
click at [551, 45] on span "Sentiment" at bounding box center [557, 46] width 32 height 9
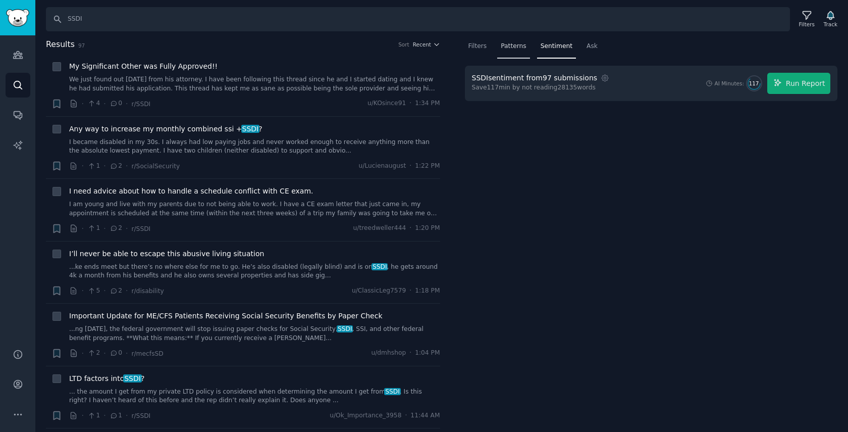
click at [519, 44] on span "Patterns" at bounding box center [513, 46] width 25 height 9
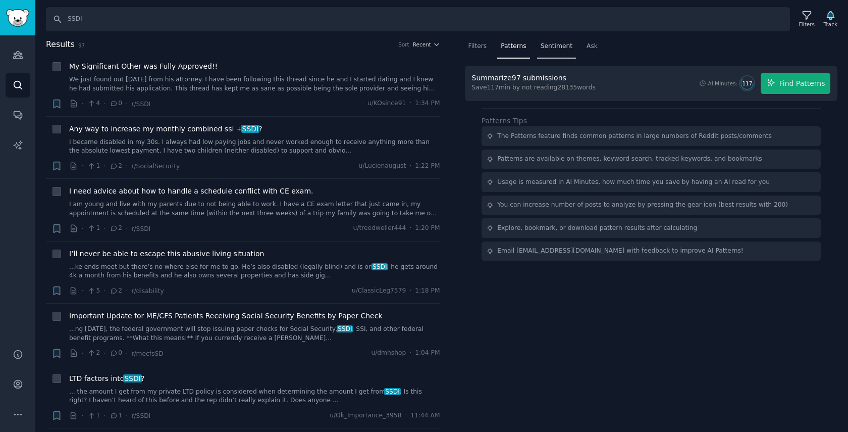
click at [546, 44] on span "Sentiment" at bounding box center [557, 46] width 32 height 9
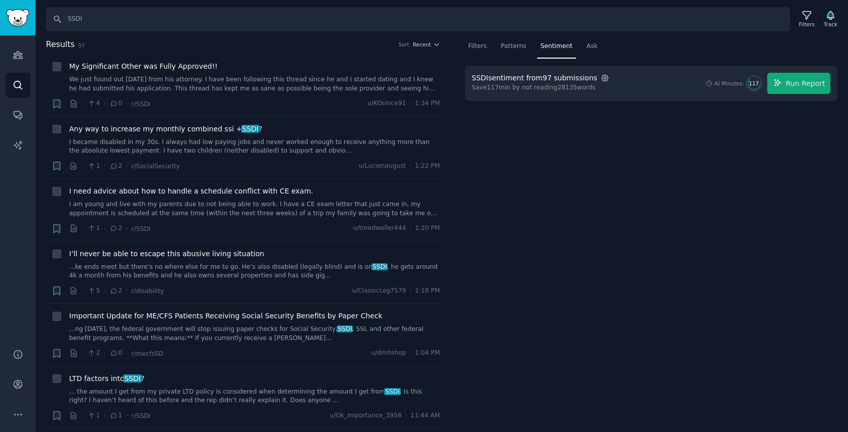
click at [601, 79] on icon "button" at bounding box center [605, 78] width 9 height 9
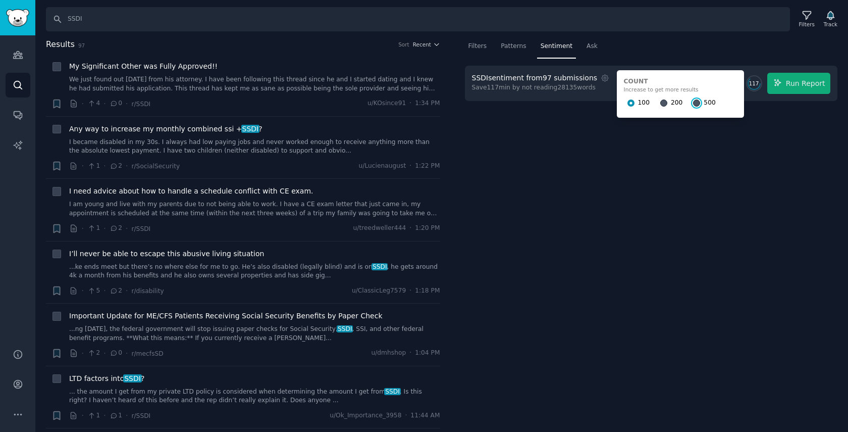
click at [693, 102] on input "500" at bounding box center [696, 102] width 7 height 7
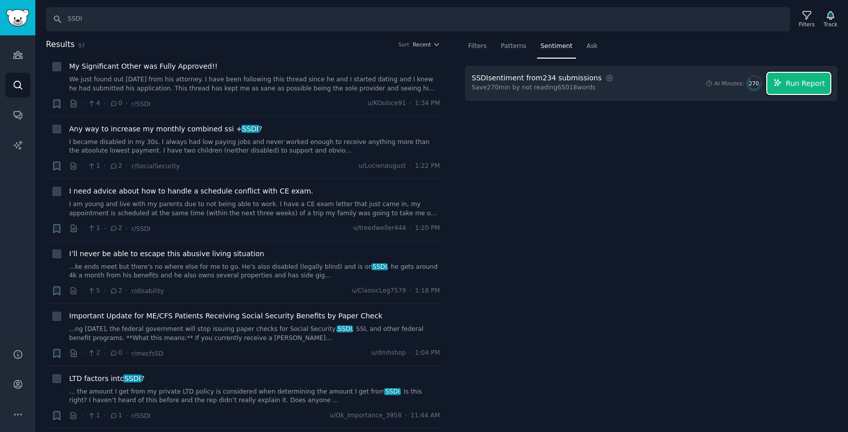
click at [791, 80] on span "Run Report" at bounding box center [805, 83] width 39 height 11
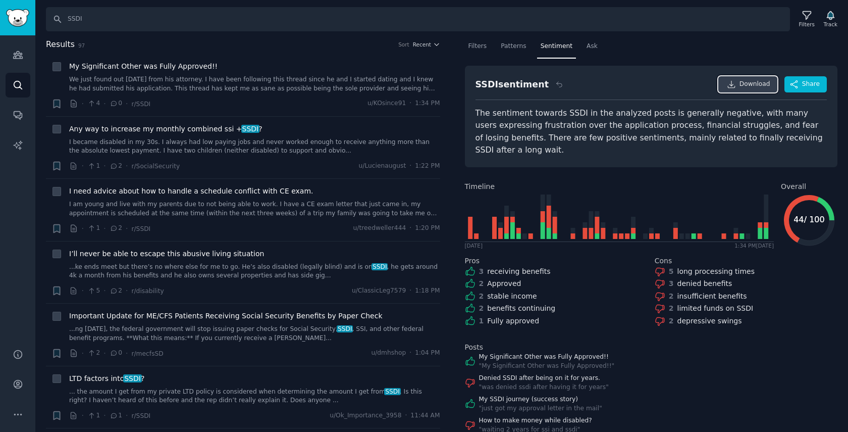
click at [749, 87] on span "Download" at bounding box center [755, 84] width 31 height 9
click at [516, 49] on span "Patterns" at bounding box center [513, 46] width 25 height 9
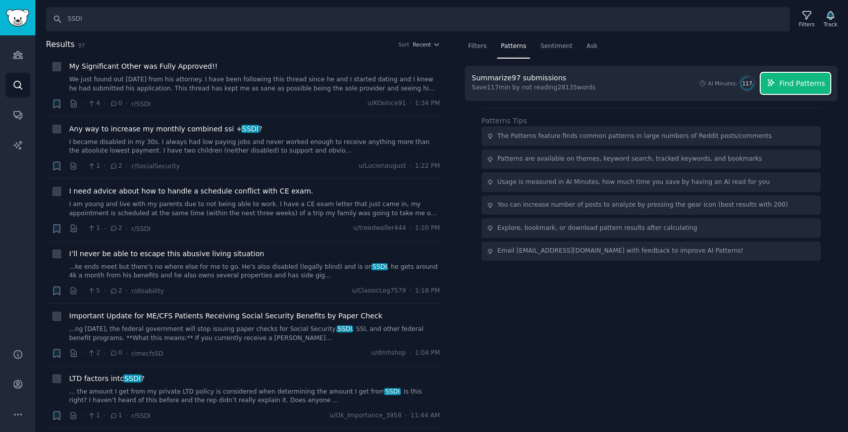
click at [784, 83] on span "Find Patterns" at bounding box center [803, 83] width 46 height 11
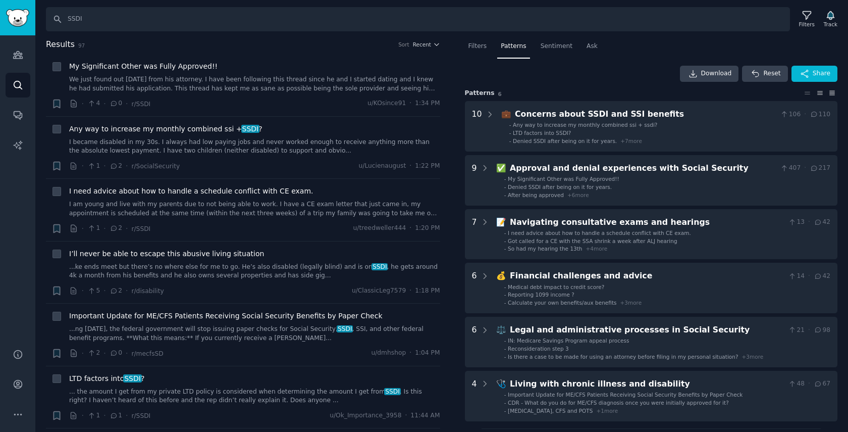
click at [832, 94] on icon at bounding box center [832, 92] width 11 height 7
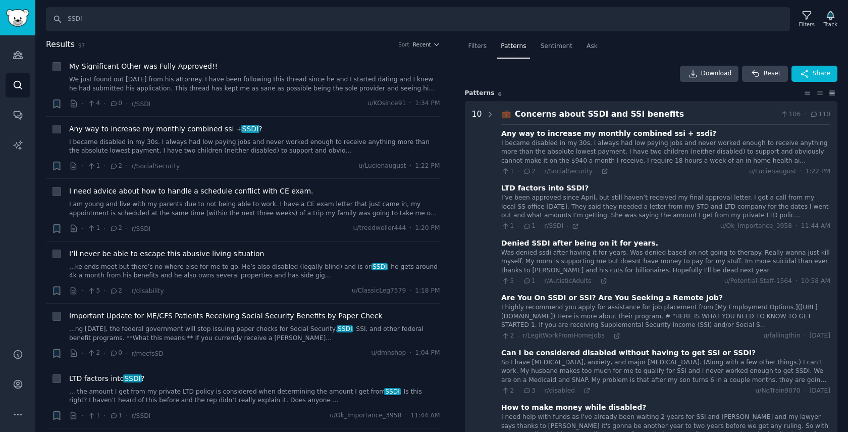
click at [808, 95] on icon at bounding box center [807, 92] width 11 height 7
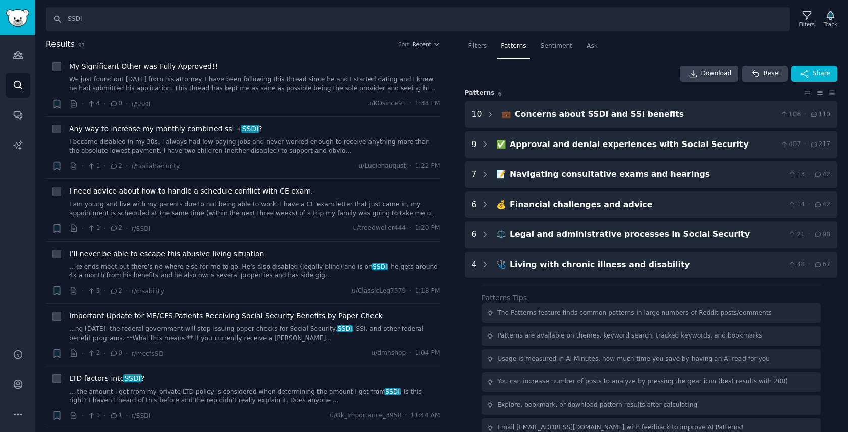
click at [817, 95] on icon at bounding box center [820, 92] width 11 height 7
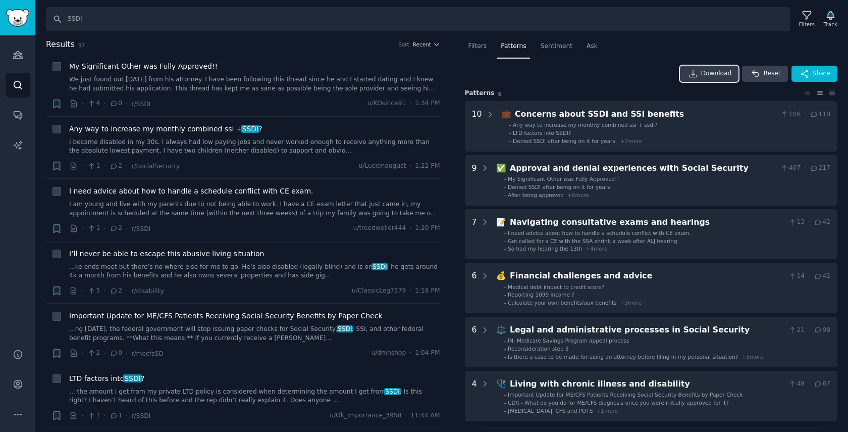
click at [723, 73] on span "Download" at bounding box center [716, 73] width 31 height 9
click at [493, 70] on div "Download Reset Share" at bounding box center [651, 74] width 373 height 16
click at [482, 44] on span "Filters" at bounding box center [478, 46] width 19 height 9
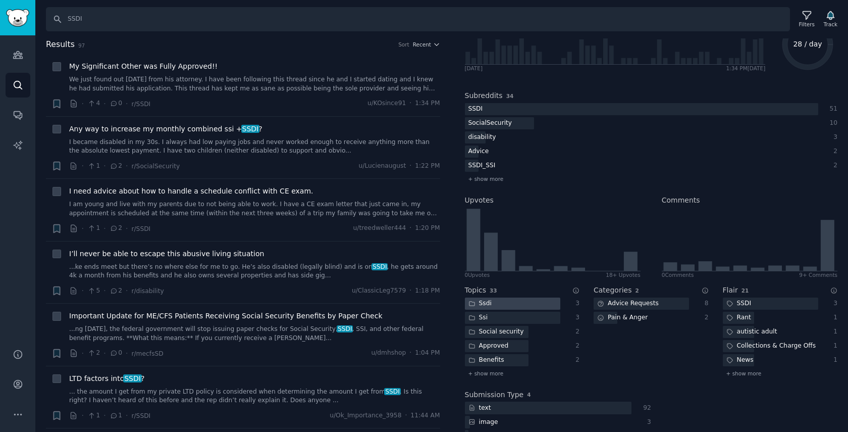
scroll to position [132, 0]
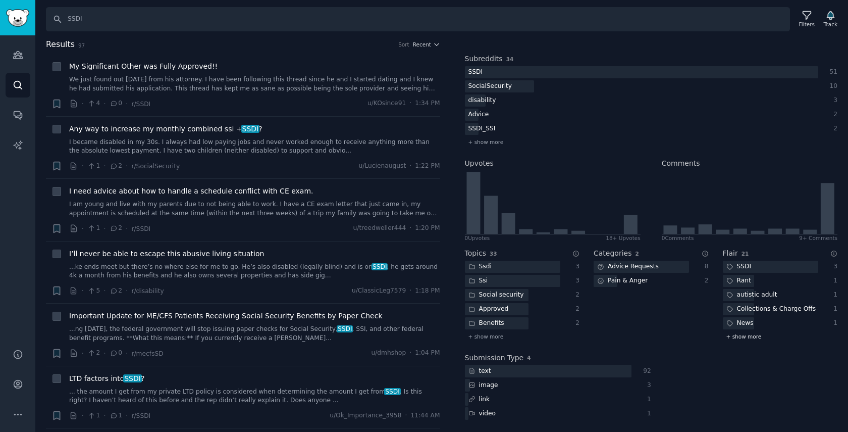
click at [741, 338] on span "+ show more" at bounding box center [744, 336] width 35 height 7
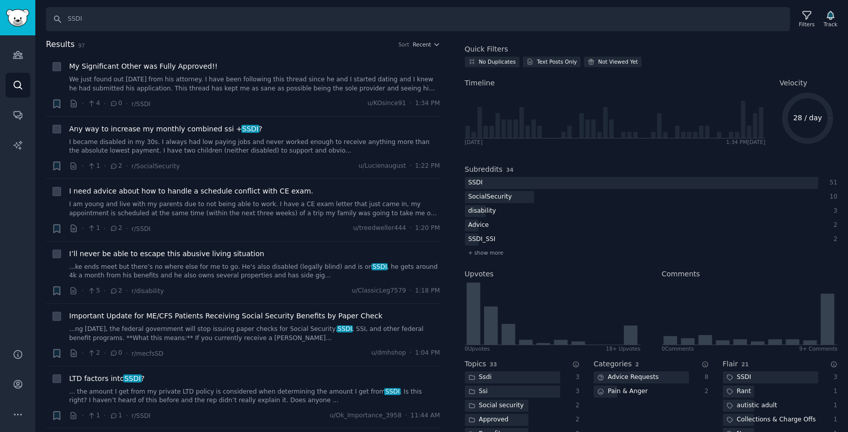
scroll to position [0, 0]
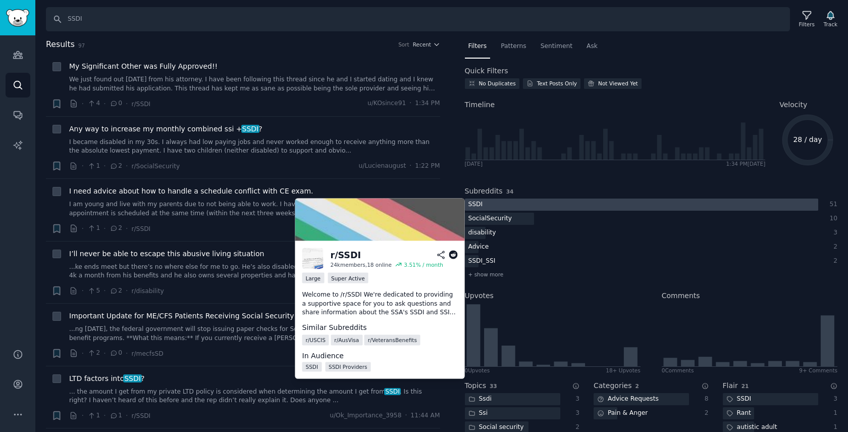
click at [506, 203] on div at bounding box center [641, 204] width 353 height 13
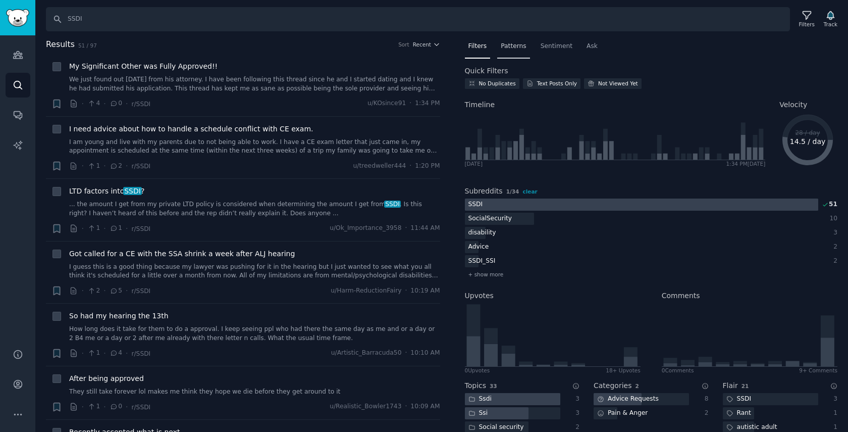
click at [509, 51] on div "Patterns" at bounding box center [513, 48] width 32 height 21
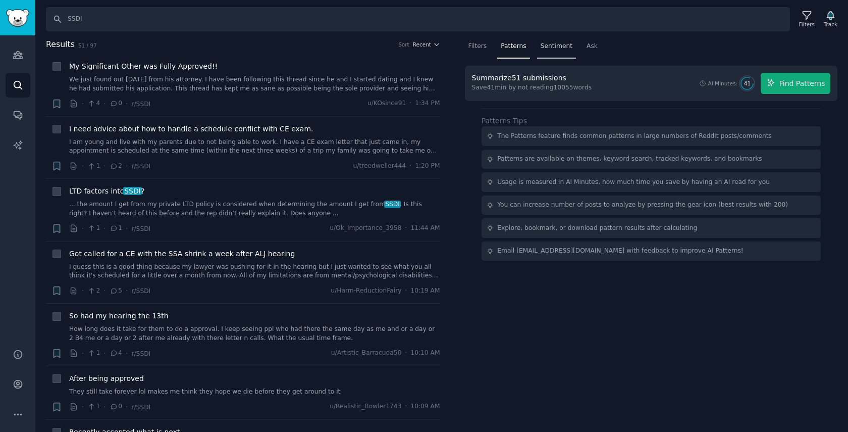
click at [546, 45] on span "Sentiment" at bounding box center [557, 46] width 32 height 9
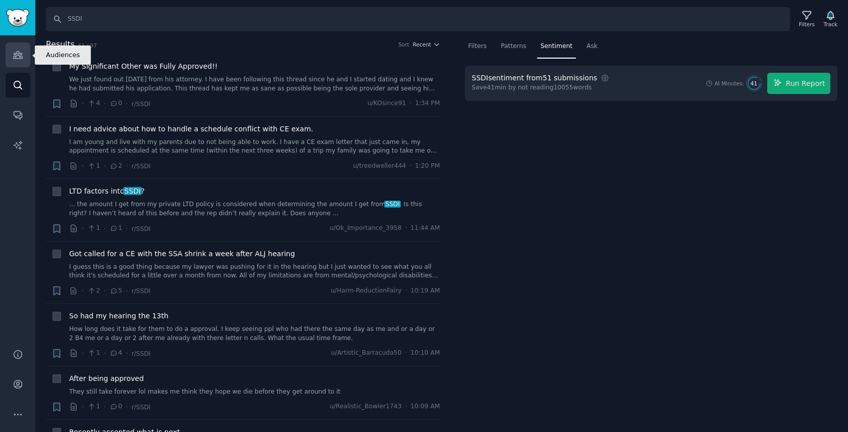
click at [15, 58] on icon "Sidebar" at bounding box center [17, 54] width 9 height 7
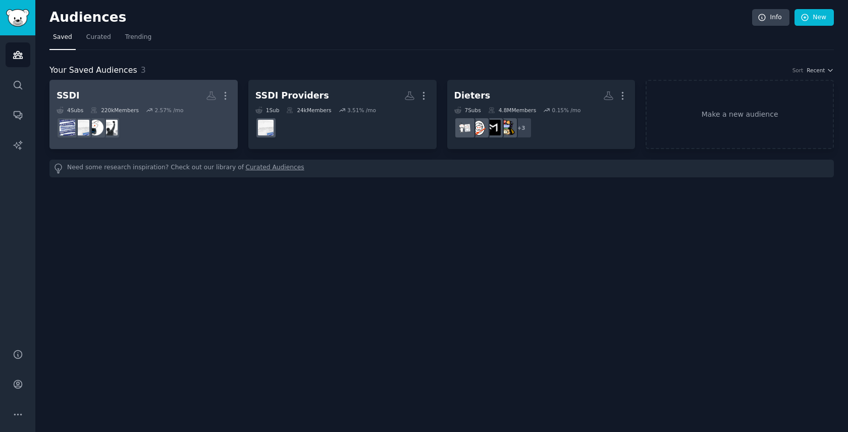
click at [180, 99] on h2 "SSDI Custom Audience More" at bounding box center [144, 96] width 174 height 18
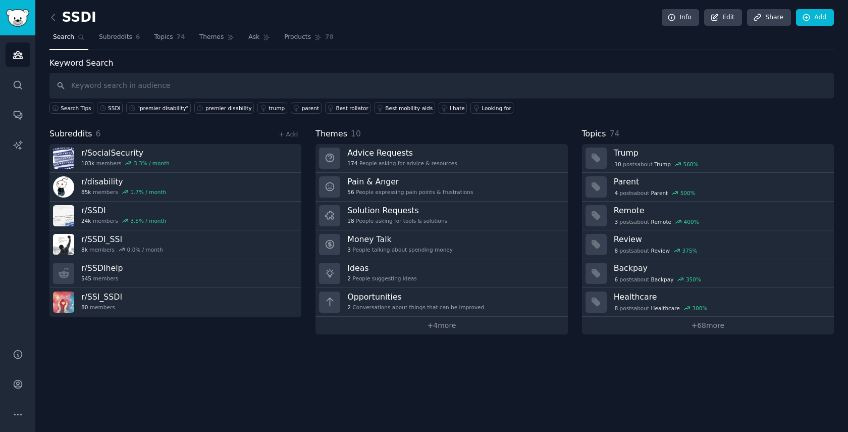
click at [169, 87] on input "text" at bounding box center [441, 86] width 785 height 26
type input "provider"
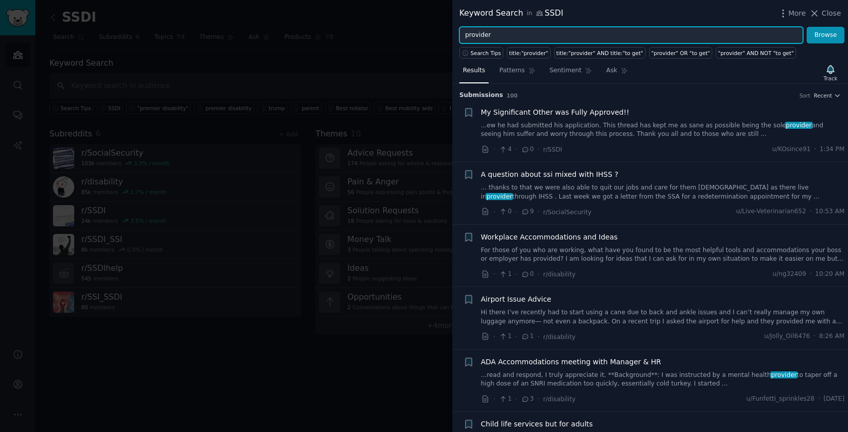
drag, startPoint x: 524, startPoint y: 37, endPoint x: 459, endPoint y: 38, distance: 64.6
click at [459, 38] on input "provider" at bounding box center [631, 35] width 344 height 17
type input "h"
type input "lawyer"
click at [807, 27] on button "Browse" at bounding box center [826, 35] width 38 height 17
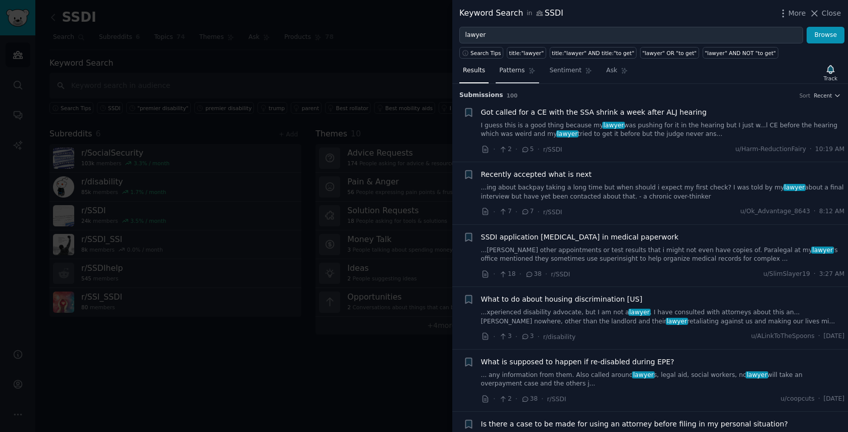
click at [517, 73] on span "Patterns" at bounding box center [511, 70] width 25 height 9
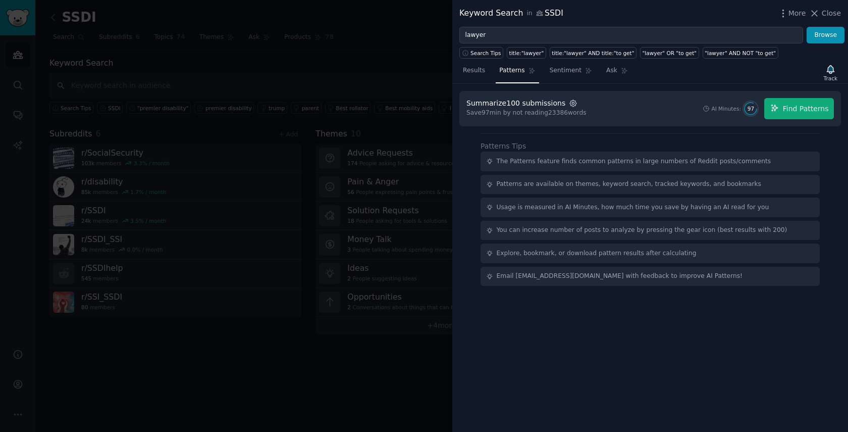
click at [571, 101] on icon "button" at bounding box center [573, 103] width 9 height 9
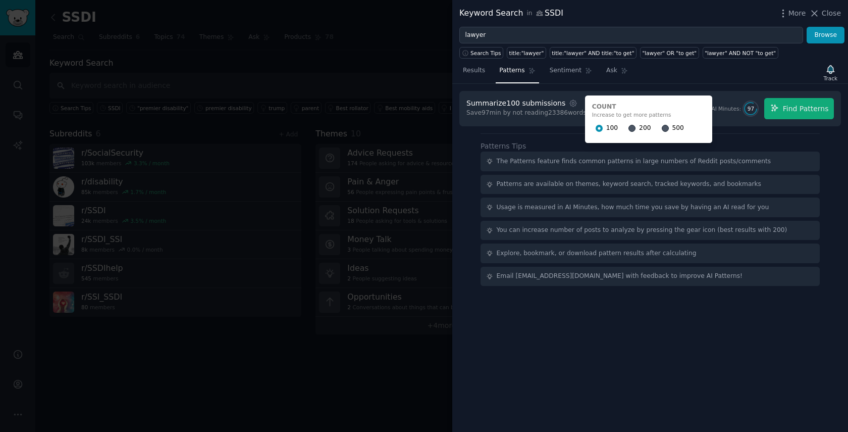
click at [662, 127] on div "500" at bounding box center [673, 128] width 22 height 16
click at [662, 127] on input "500" at bounding box center [665, 128] width 7 height 7
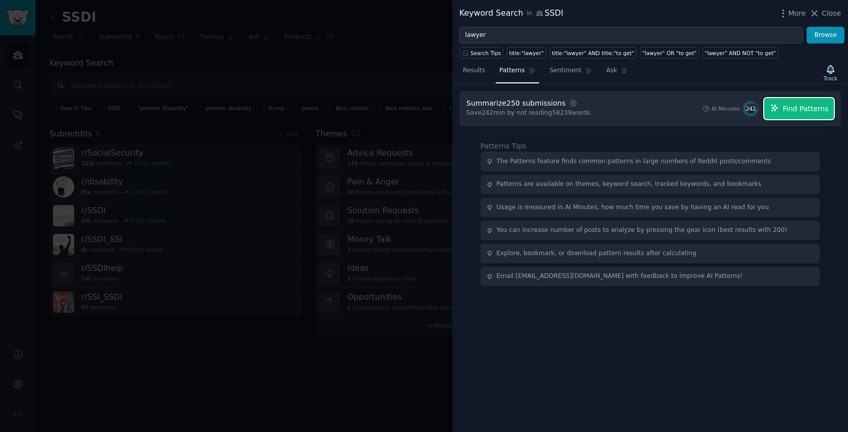
click at [787, 110] on span "Find Patterns" at bounding box center [806, 109] width 46 height 11
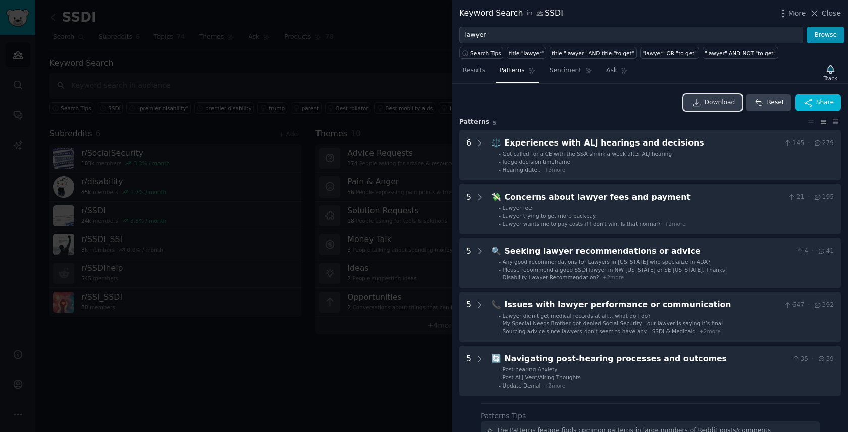
click at [720, 100] on span "Download" at bounding box center [720, 102] width 31 height 9
click at [729, 74] on div "Results Patterns Sentiment Ask Track" at bounding box center [650, 73] width 396 height 22
click at [565, 72] on span "Sentiment" at bounding box center [566, 70] width 32 height 9
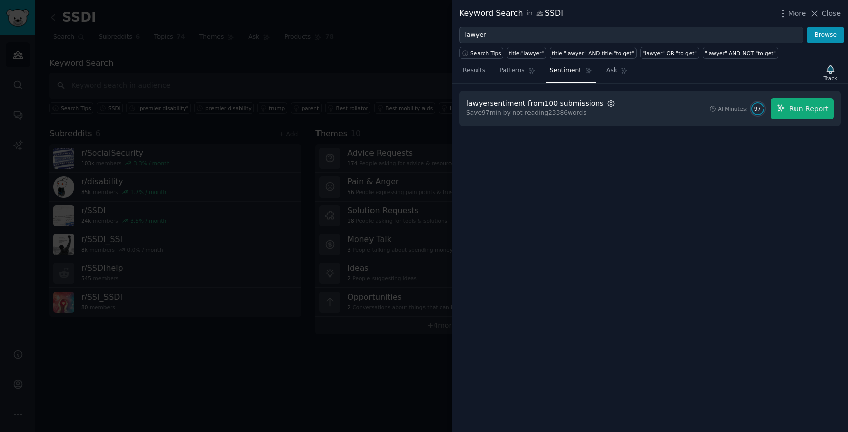
click at [607, 106] on icon "button" at bounding box center [611, 103] width 9 height 9
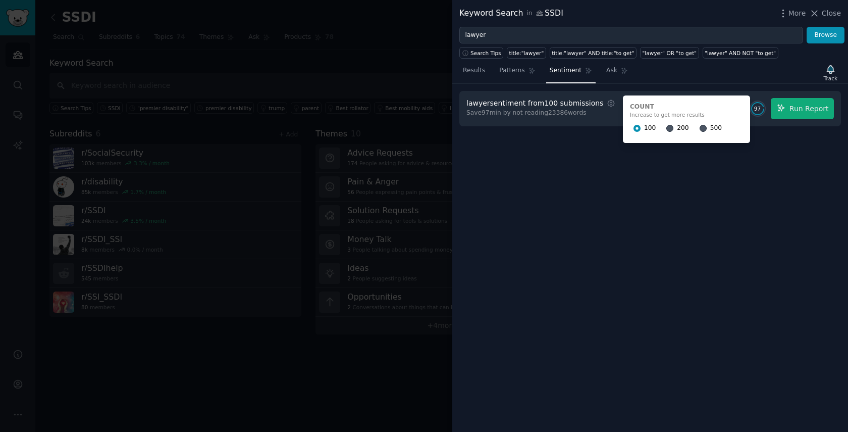
click at [700, 131] on div at bounding box center [703, 128] width 7 height 9
click at [700, 131] on input "500" at bounding box center [703, 128] width 7 height 7
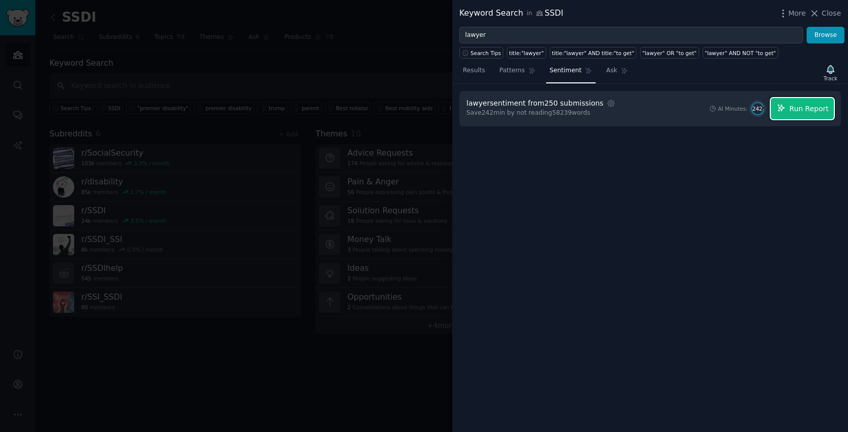
click at [790, 110] on button "Run Report" at bounding box center [802, 108] width 63 height 21
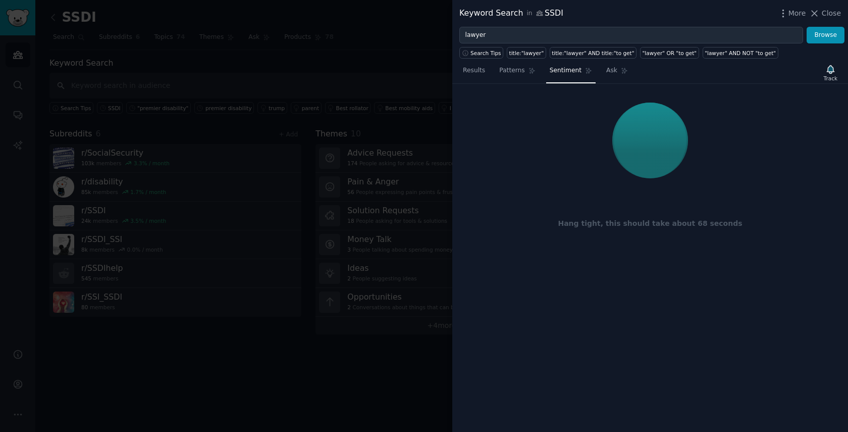
click at [569, 70] on span "Sentiment" at bounding box center [566, 70] width 32 height 9
click at [520, 75] on span "Patterns" at bounding box center [511, 70] width 25 height 9
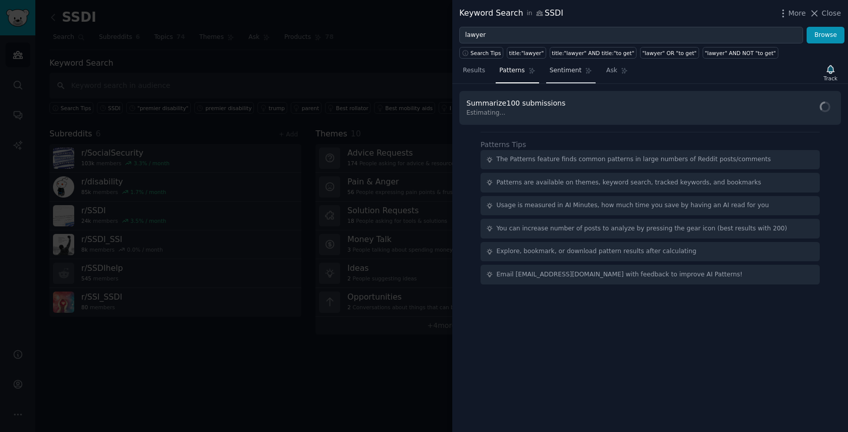
click at [557, 71] on span "Sentiment" at bounding box center [566, 70] width 32 height 9
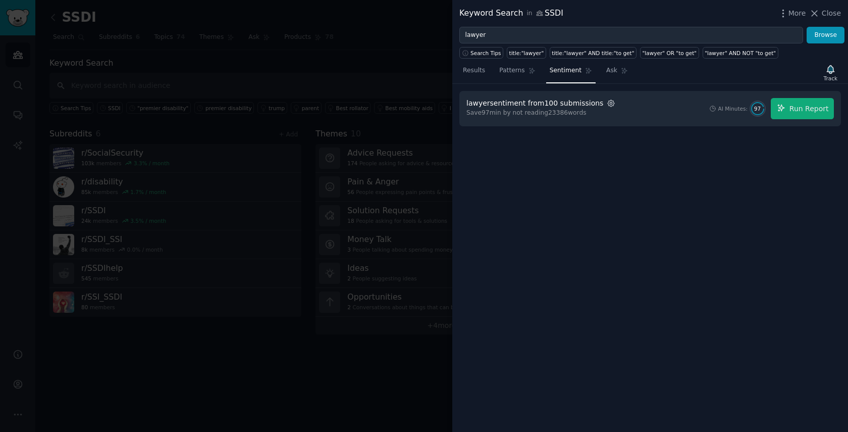
click at [610, 103] on icon "button" at bounding box center [611, 103] width 2 height 2
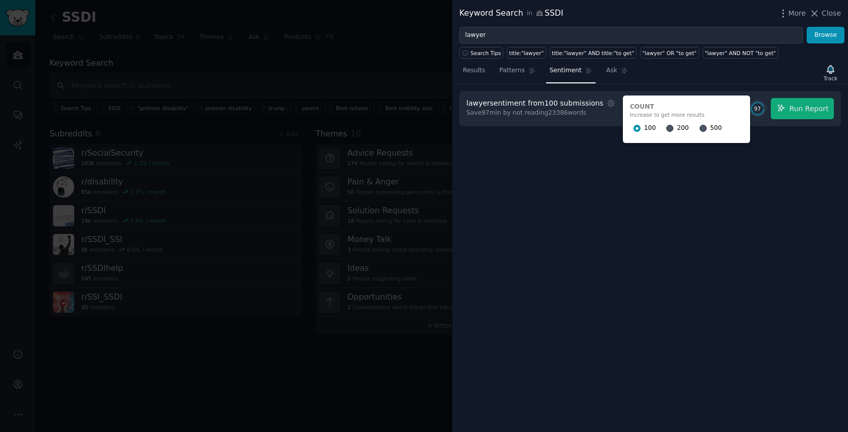
click at [710, 129] on span "500" at bounding box center [716, 128] width 12 height 9
click at [705, 129] on input "500" at bounding box center [703, 128] width 7 height 7
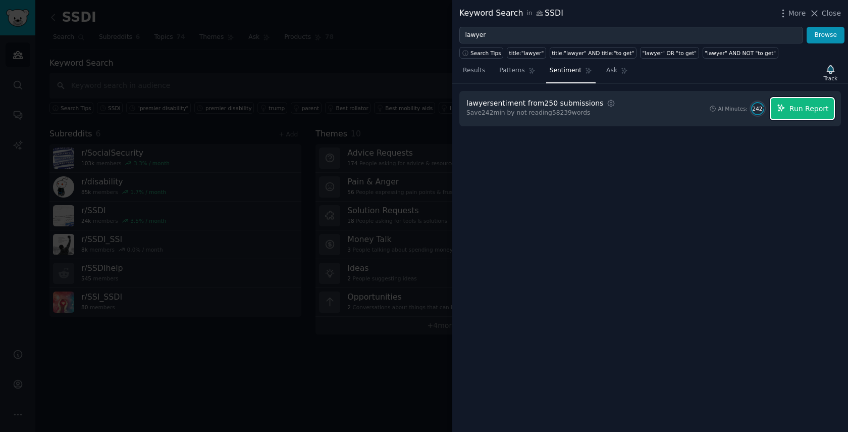
click at [802, 111] on span "Run Report" at bounding box center [809, 109] width 39 height 11
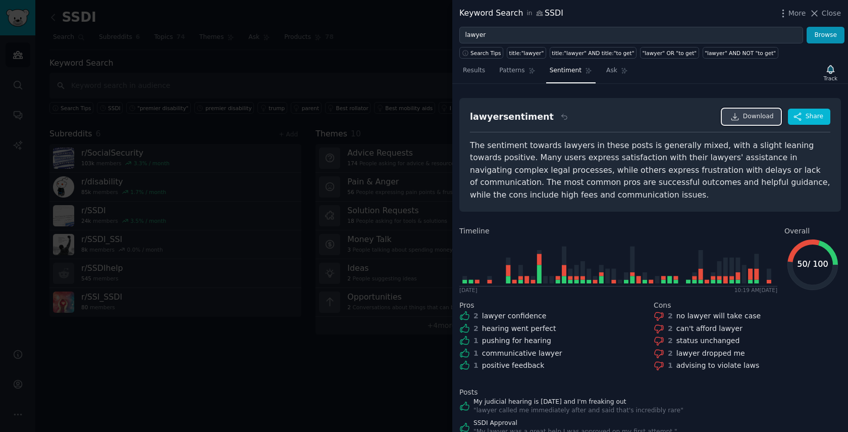
click at [754, 118] on span "Download" at bounding box center [758, 116] width 31 height 9
click at [746, 83] on div "Results Patterns Sentiment Ask Track" at bounding box center [650, 73] width 396 height 22
